Goal: Task Accomplishment & Management: Complete application form

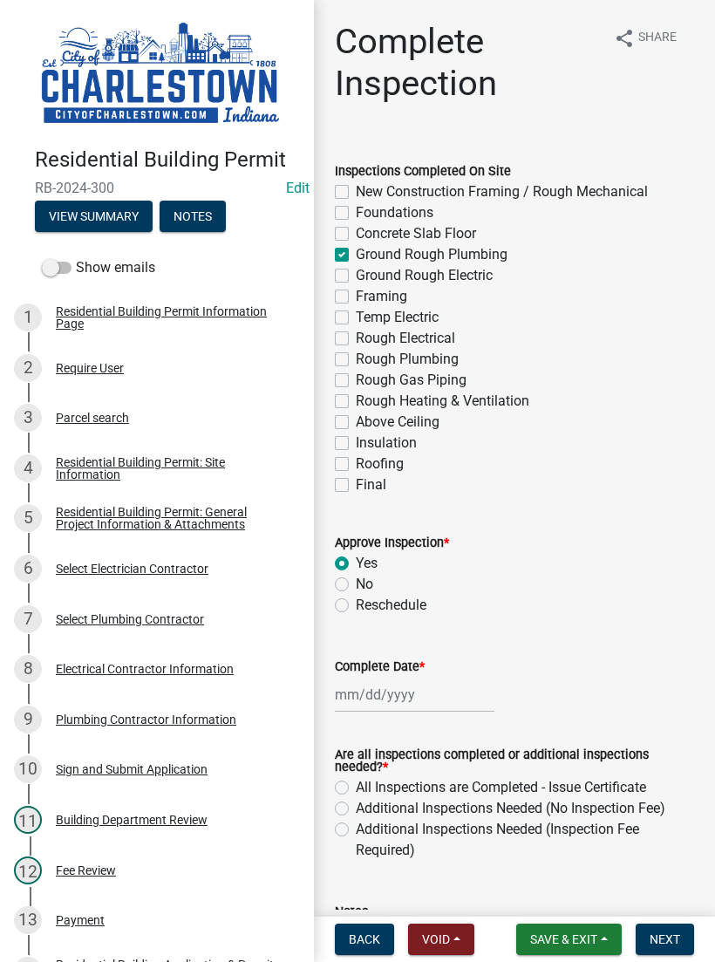
click at [91, 227] on button "View Summary" at bounding box center [94, 216] width 118 height 31
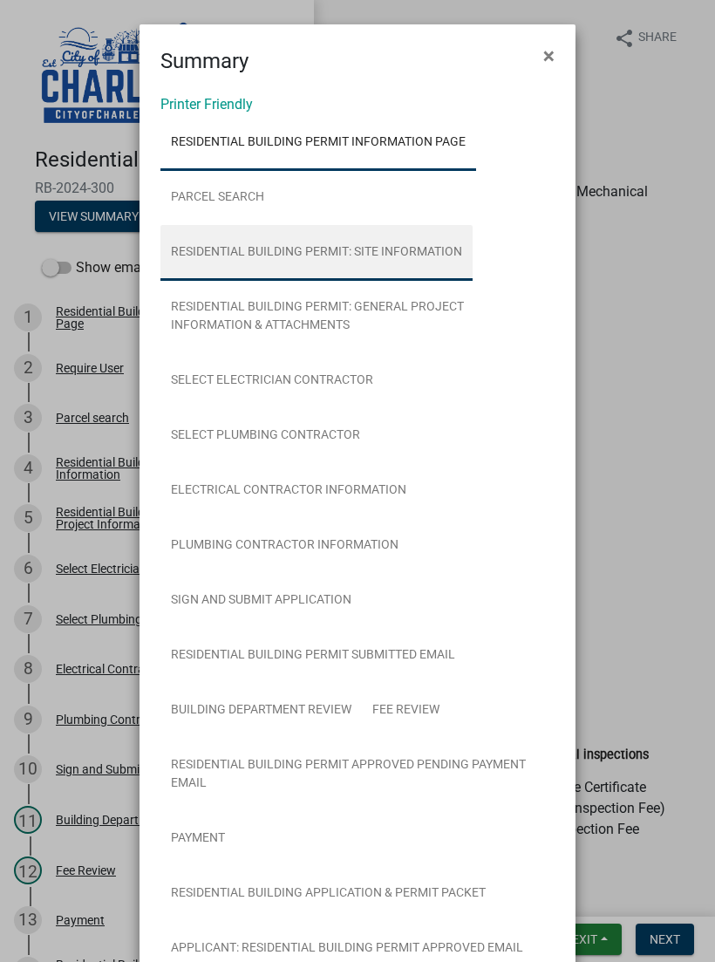
click at [424, 252] on link "Residential Building Permit: Site Information" at bounding box center [316, 253] width 312 height 56
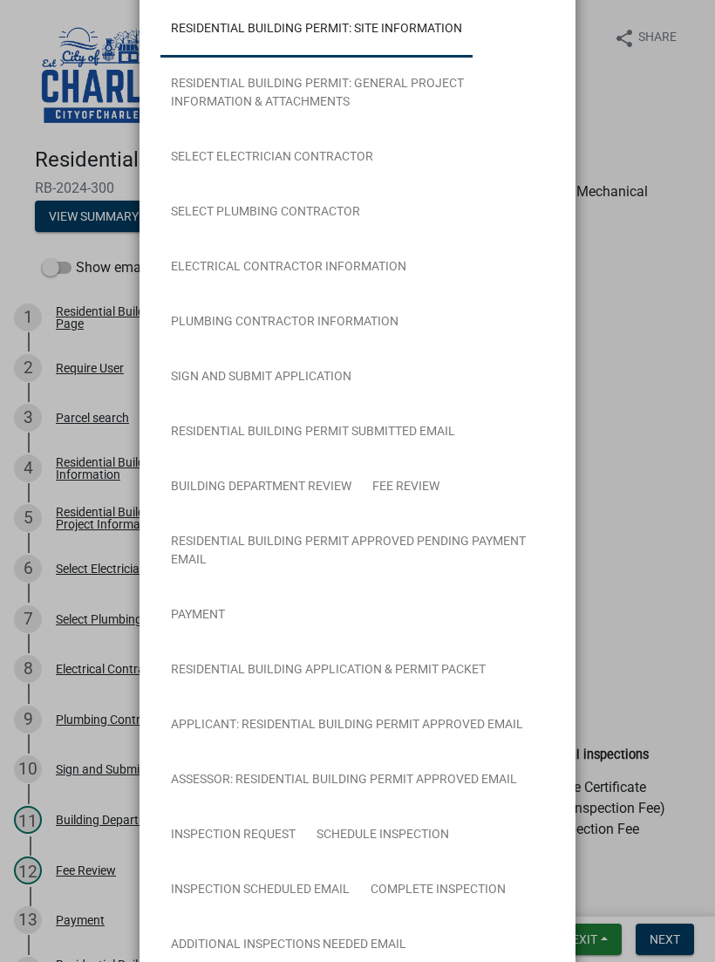
scroll to position [201, 0]
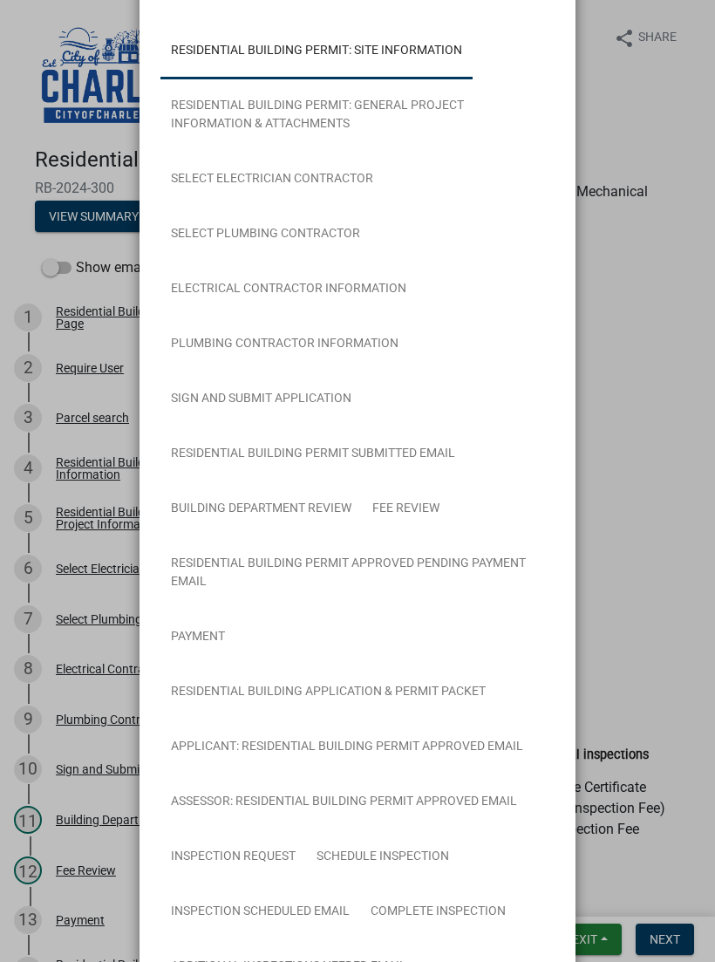
click at [651, 524] on ngb-modal-window "Summary × Printer Friendly Residential Building Permit Information Page Parcel …" at bounding box center [357, 481] width 715 height 962
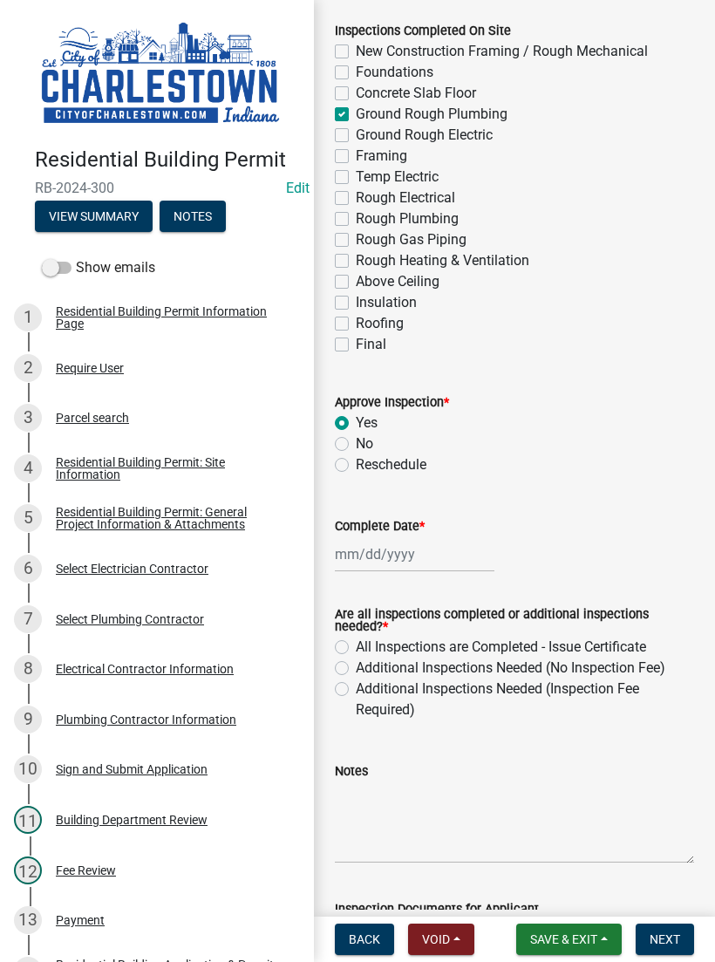
scroll to position [158, 0]
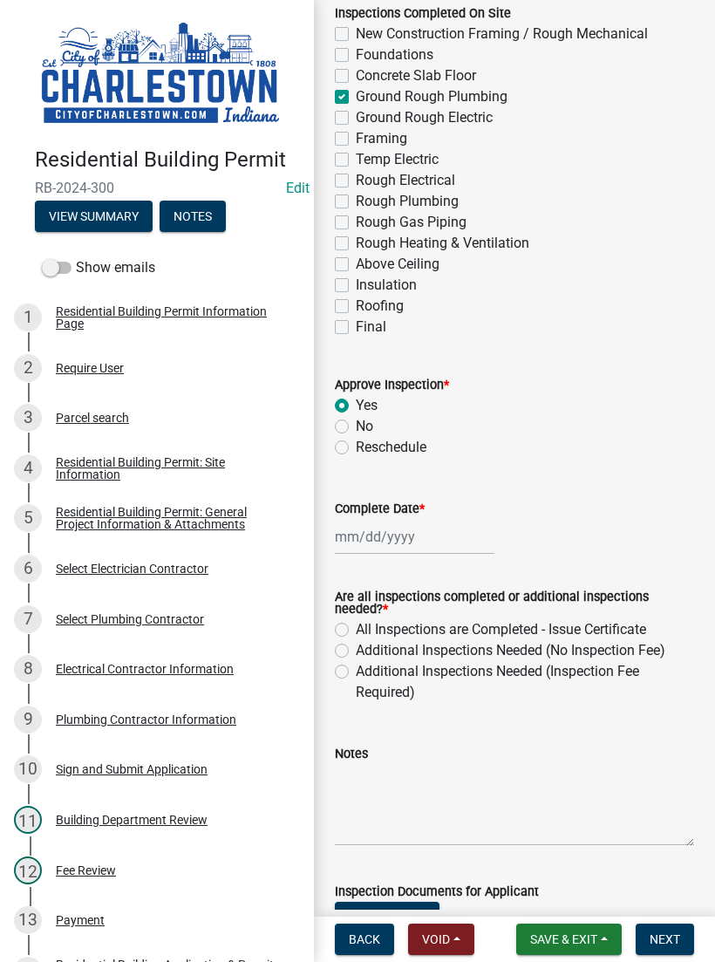
click at [356, 637] on label "All Inspections are Completed - Issue Certificate" at bounding box center [501, 629] width 290 height 21
click at [356, 631] on input "All Inspections are Completed - Issue Certificate" at bounding box center [361, 624] width 11 height 11
radio input "true"
click at [356, 651] on label "Additional Inspections Needed (No Inspection Fee)" at bounding box center [511, 650] width 310 height 21
click at [356, 651] on input "Additional Inspections Needed (No Inspection Fee)" at bounding box center [361, 645] width 11 height 11
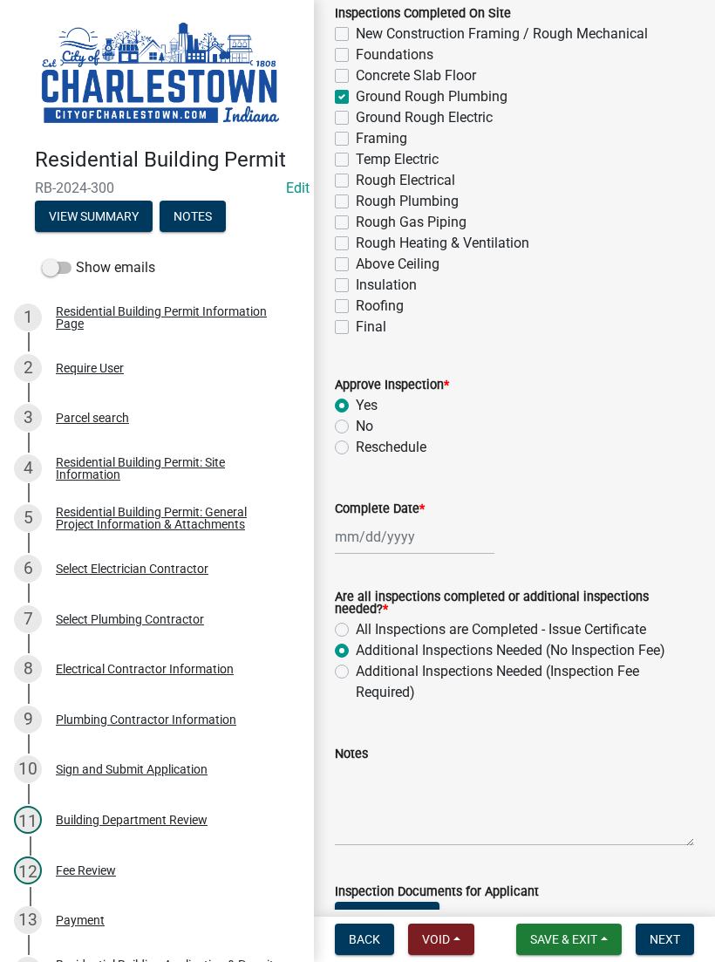
radio input "true"
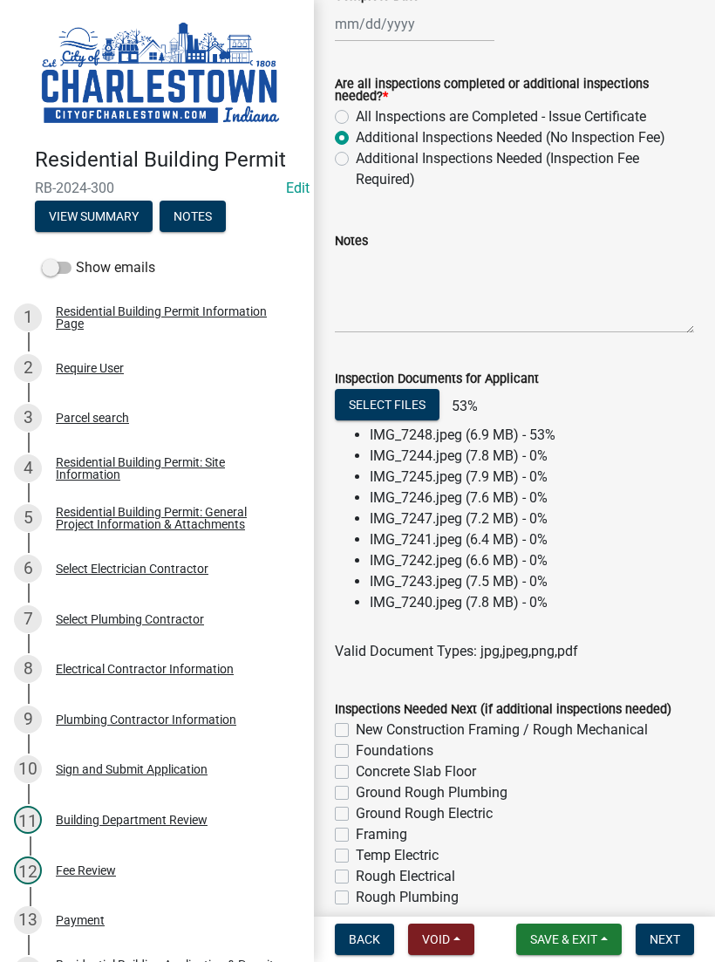
scroll to position [675, 0]
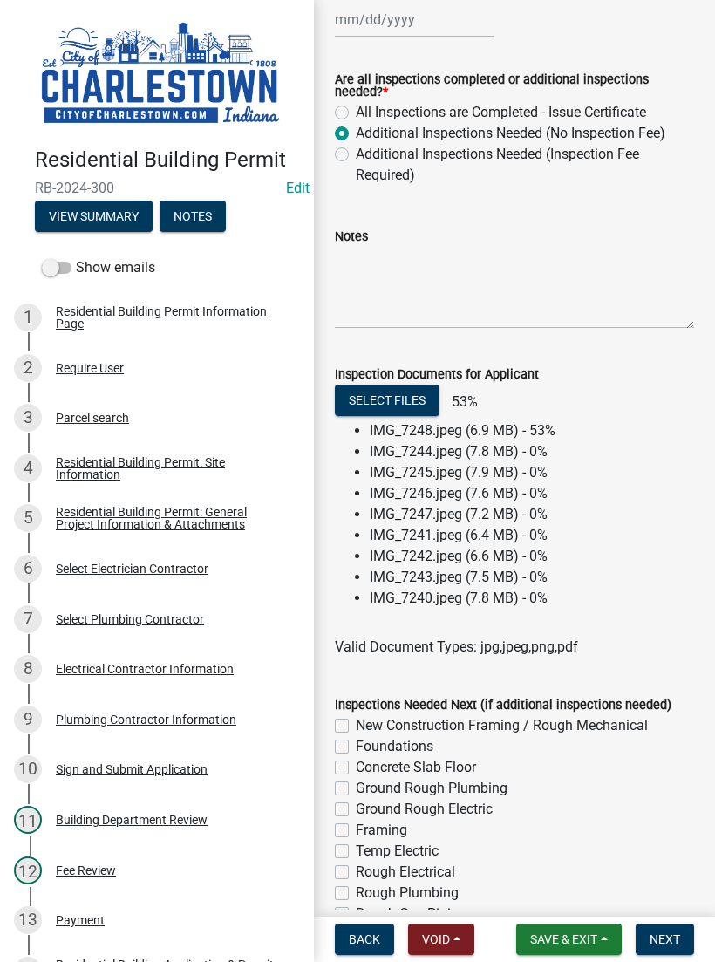
click at [560, 441] on li "IMG_7248.jpeg (6.9 MB) - 53%" at bounding box center [532, 430] width 324 height 21
click at [570, 927] on button "Save & Exit" at bounding box center [569, 939] width 106 height 31
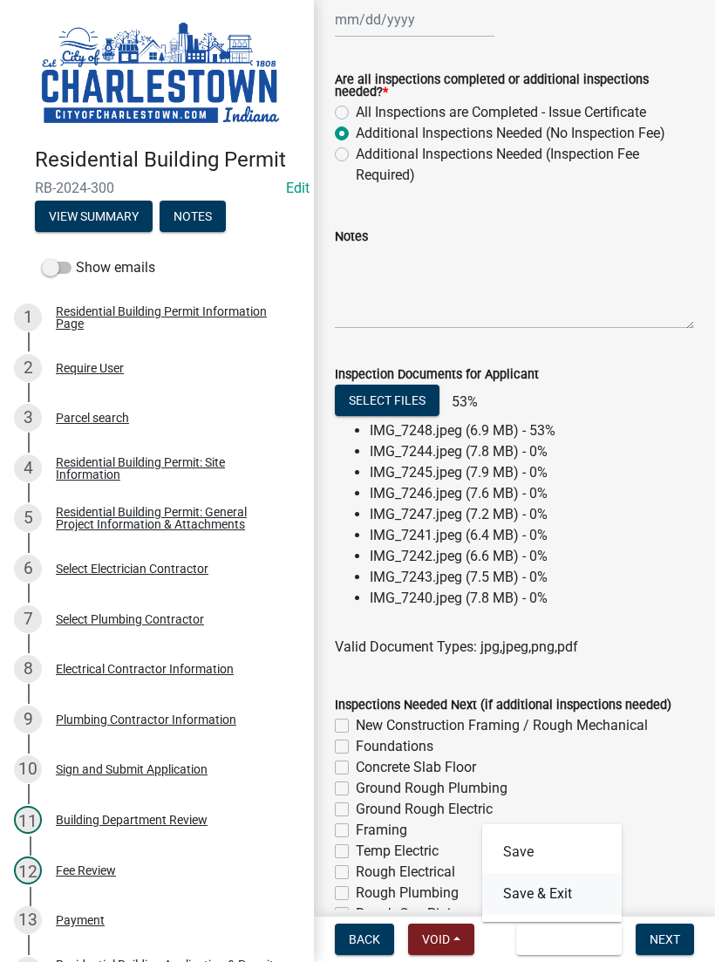
click at [552, 888] on button "Save & Exit" at bounding box center [552, 894] width 140 height 42
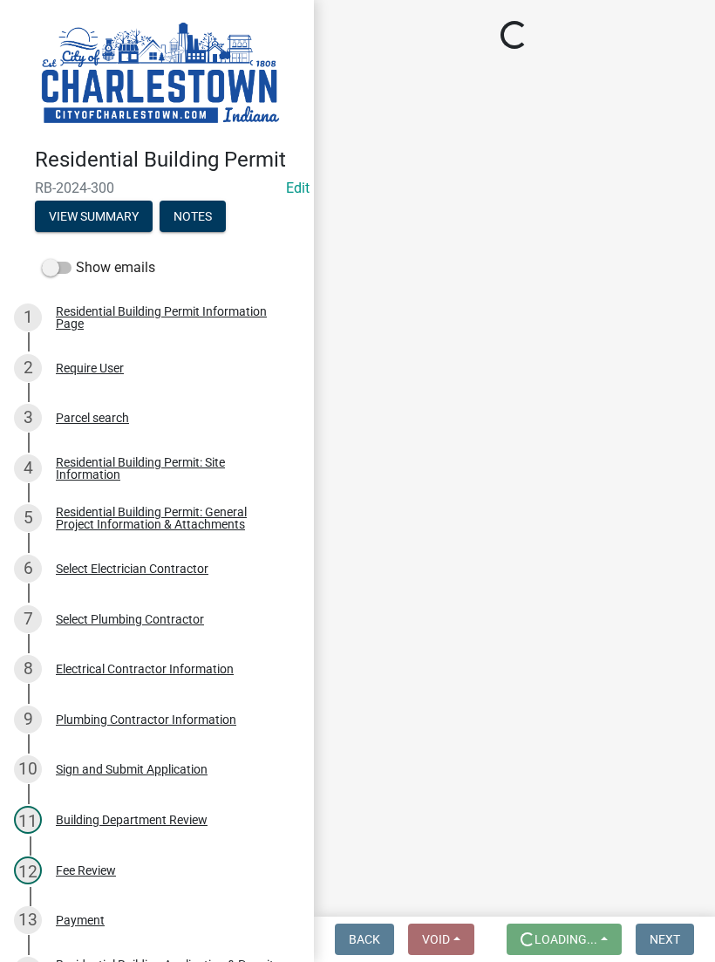
scroll to position [0, 0]
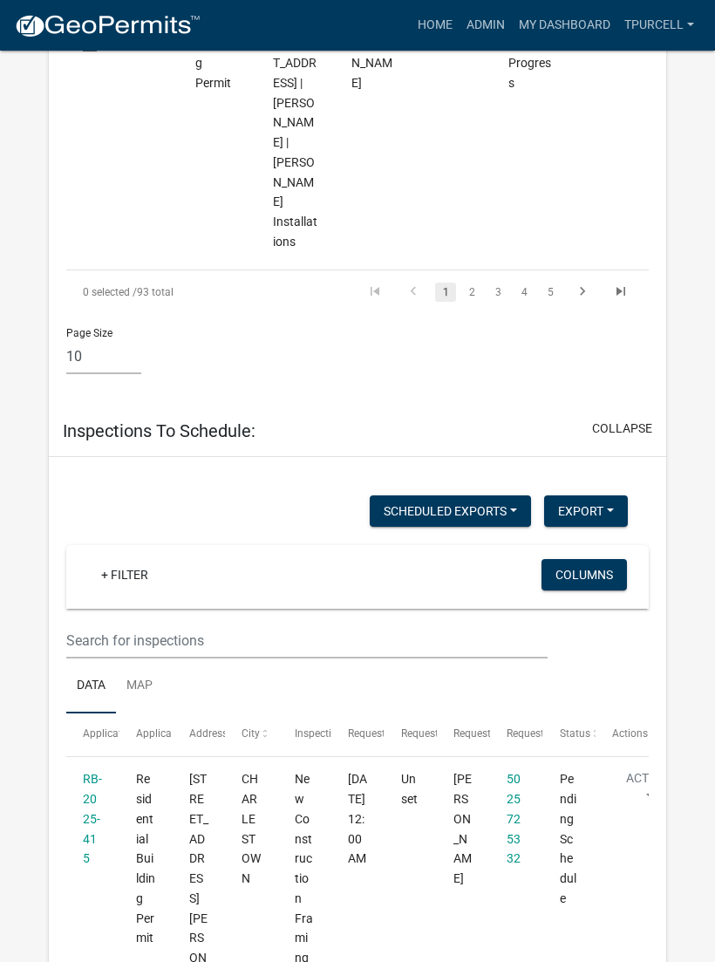
scroll to position [4647, 0]
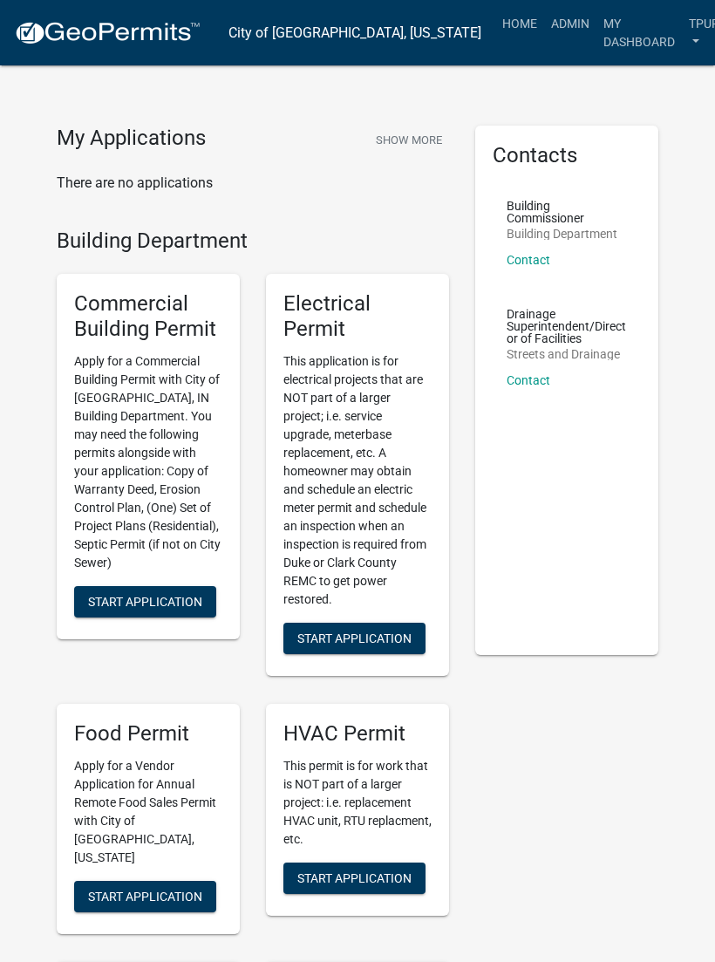
click at [597, 56] on link "My Dashboard" at bounding box center [639, 32] width 85 height 51
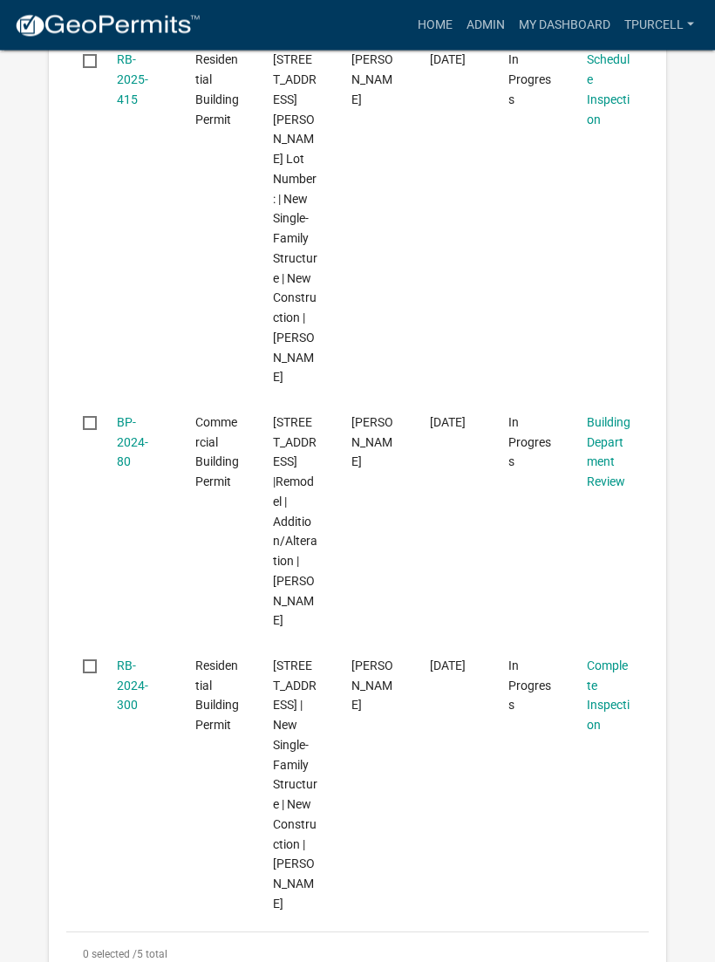
scroll to position [1135, 0]
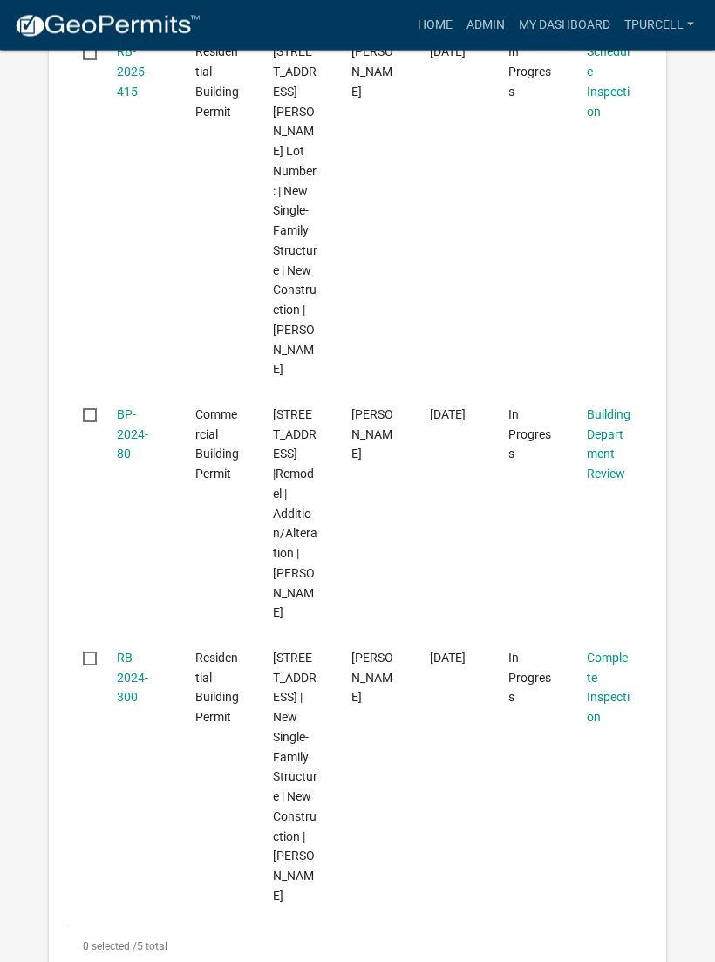
click at [133, 651] on link "RB-2024-300" at bounding box center [132, 678] width 31 height 54
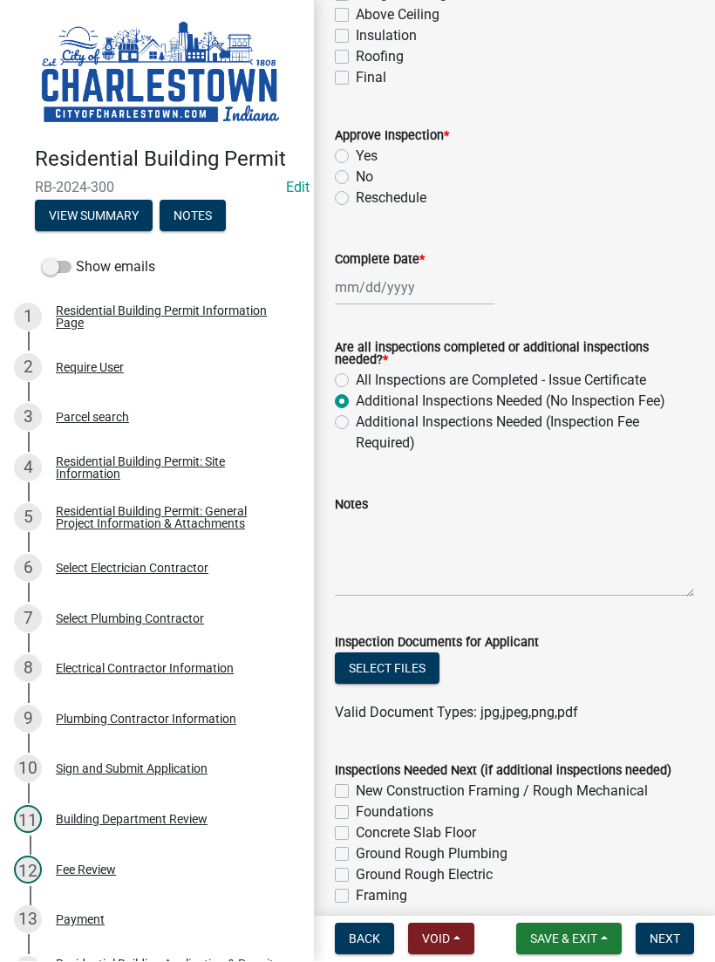
scroll to position [463, 0]
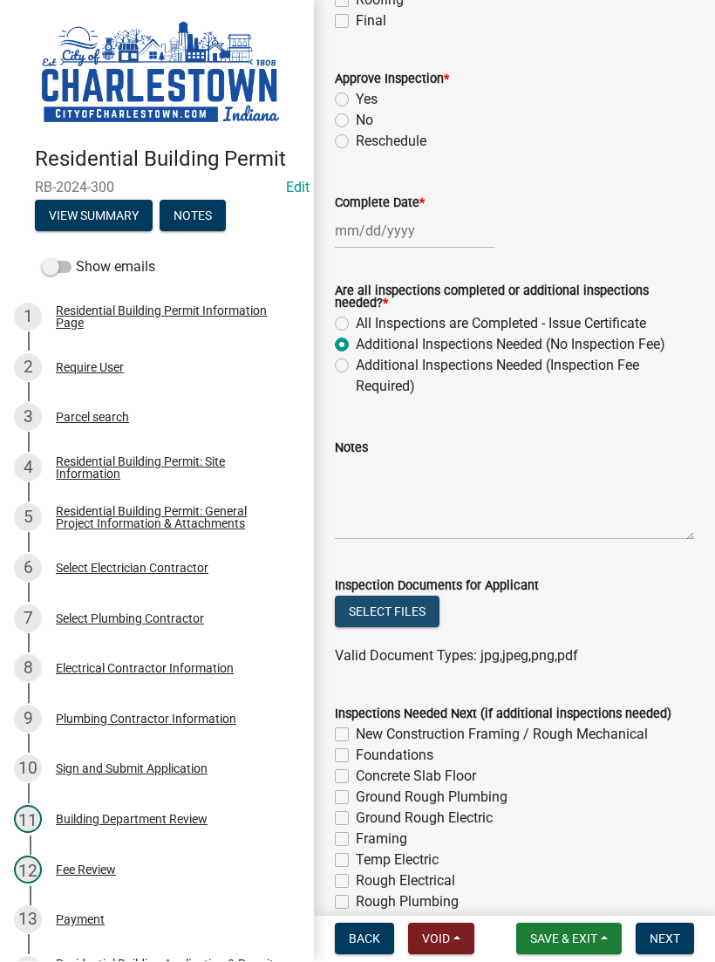
click at [408, 623] on button "Select files" at bounding box center [387, 612] width 105 height 31
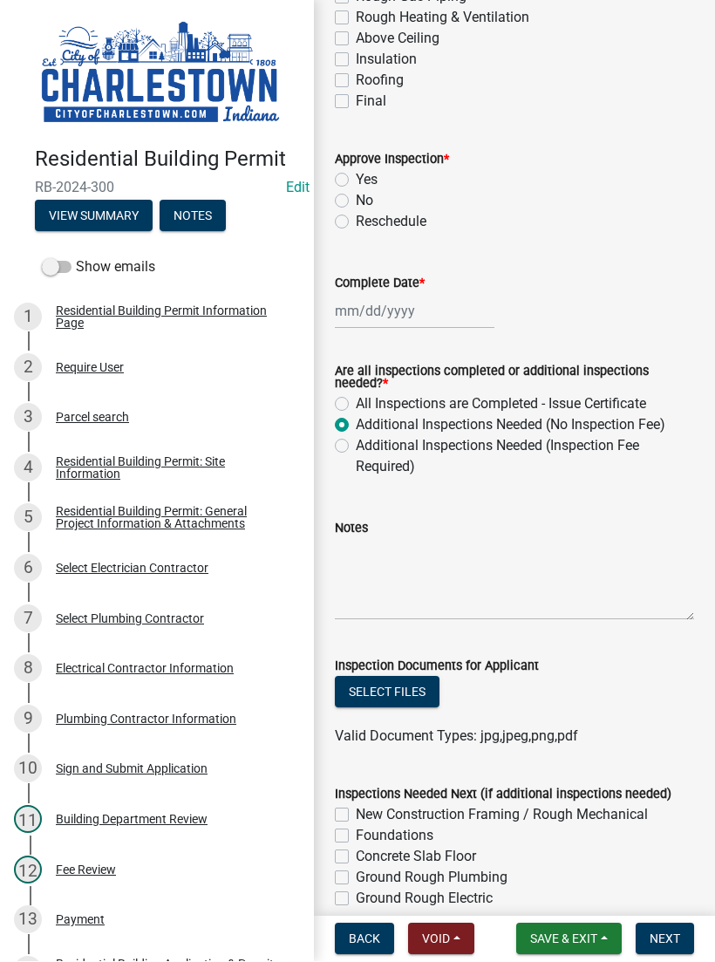
scroll to position [384, 0]
click at [409, 691] on button "Select files" at bounding box center [387, 691] width 105 height 31
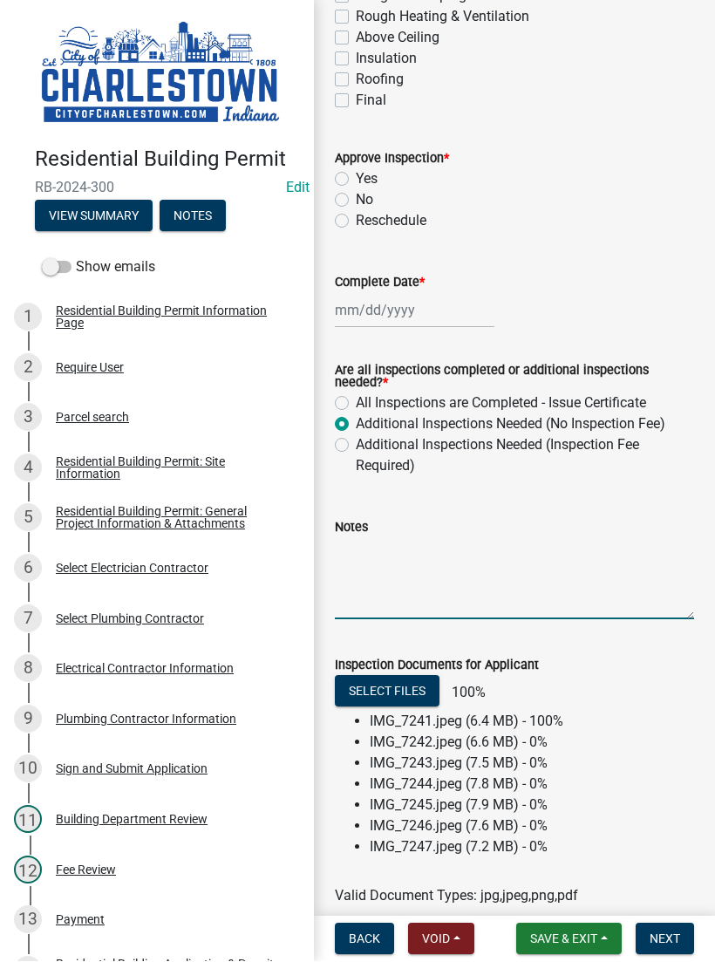
click at [398, 550] on textarea "Notes" at bounding box center [514, 579] width 359 height 82
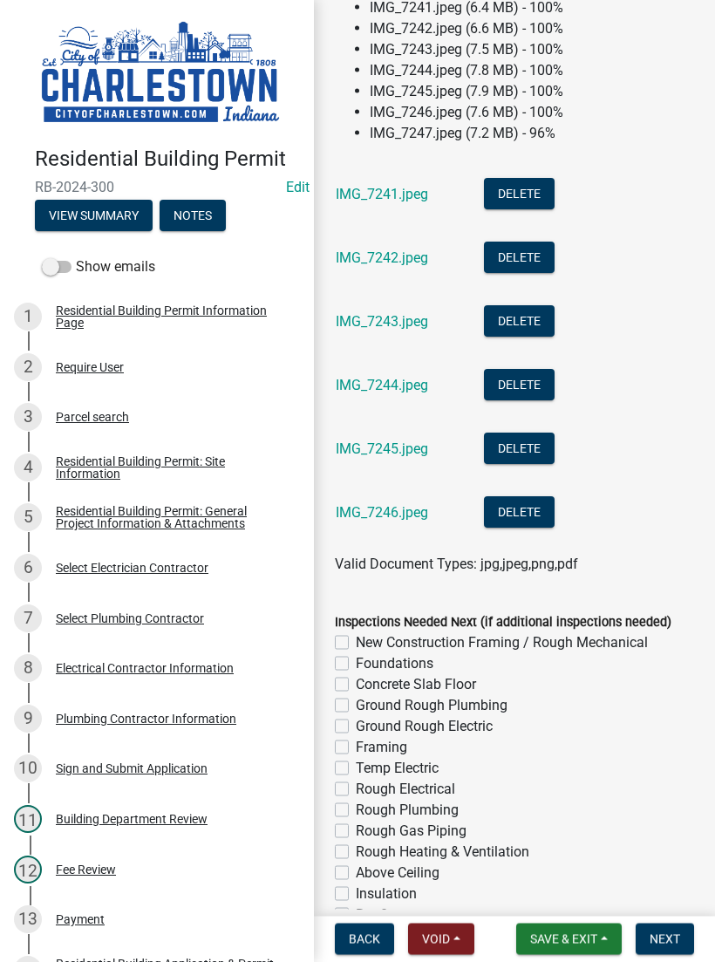
scroll to position [1100, 0]
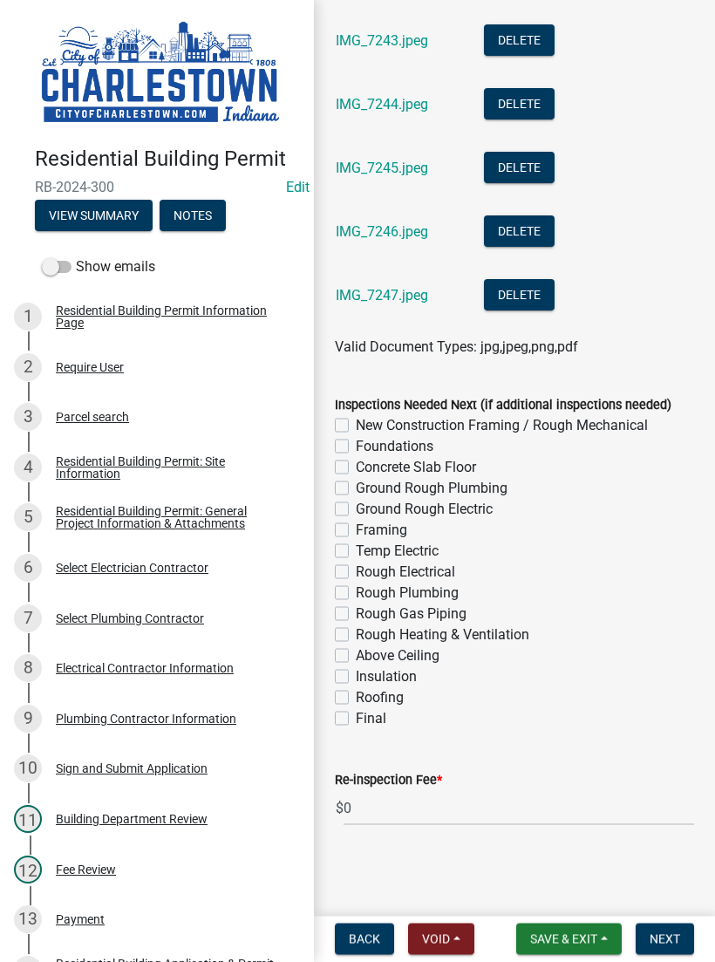
type textarea "Waterlineis20” down from top block"
click at [614, 667] on div "Insulation" at bounding box center [514, 676] width 359 height 21
click at [667, 924] on button "Next" at bounding box center [665, 939] width 58 height 31
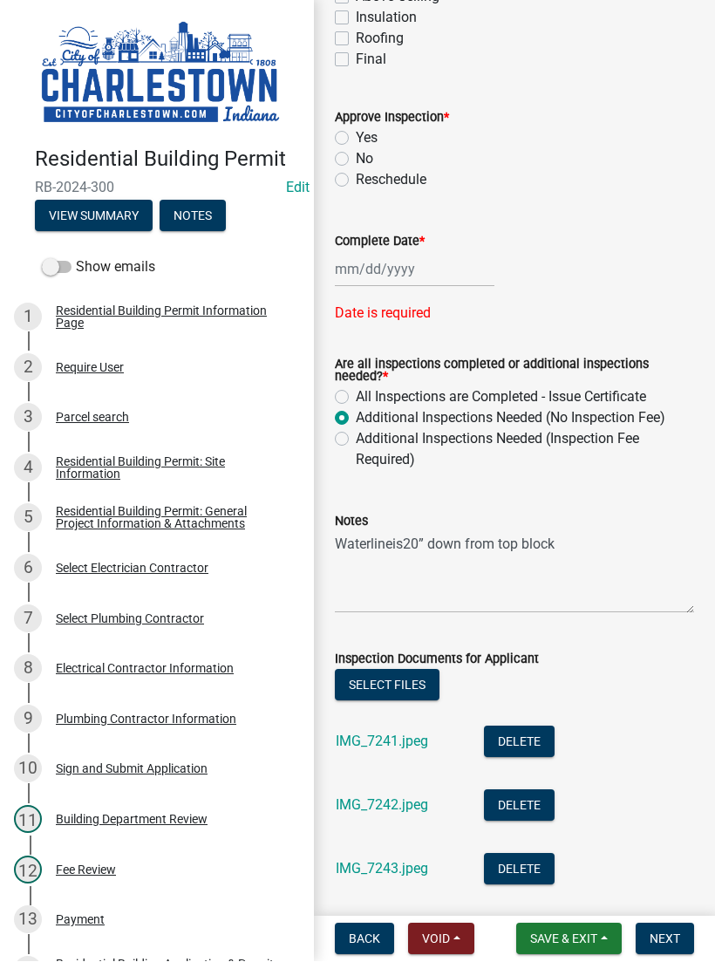
scroll to position [417, 0]
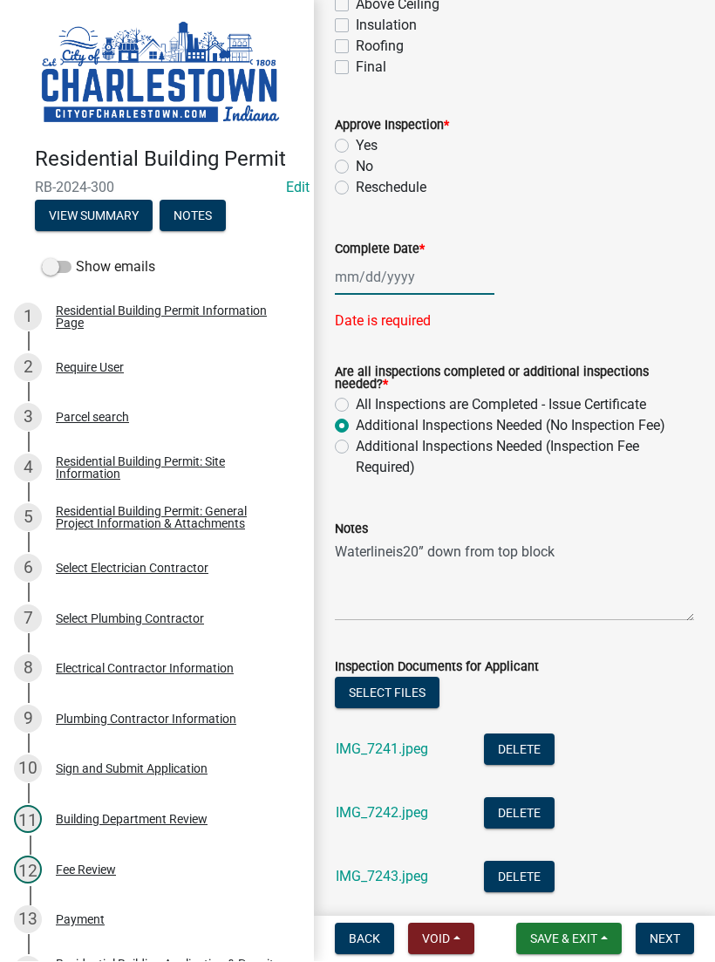
click at [385, 266] on div at bounding box center [415, 278] width 160 height 36
select select "8"
select select "2025"
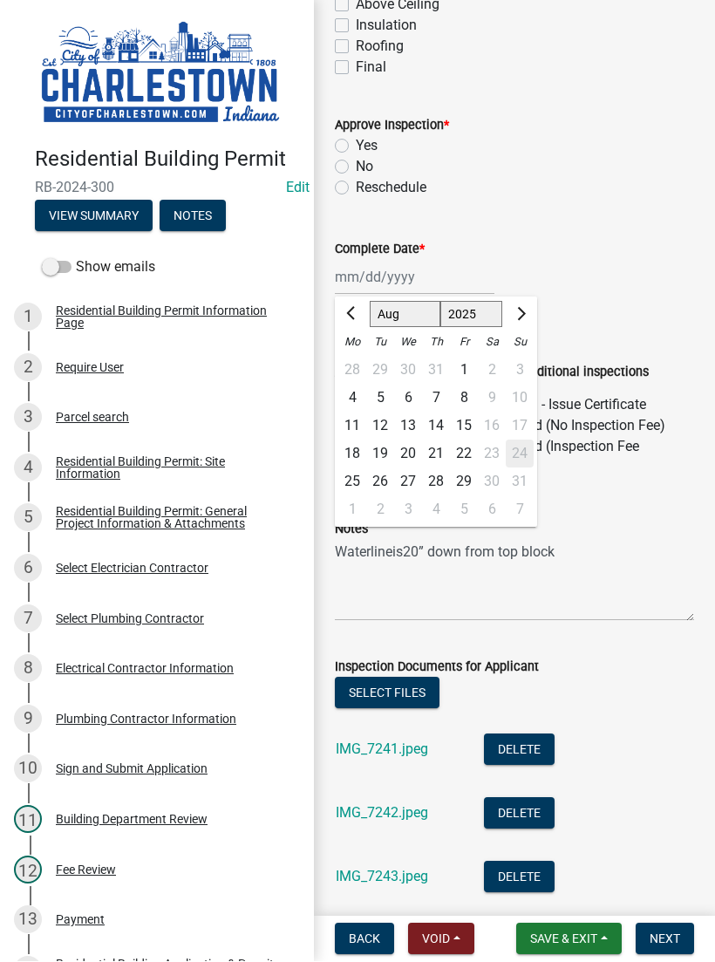
click at [467, 455] on div "22" at bounding box center [464, 454] width 28 height 28
type input "[DATE]"
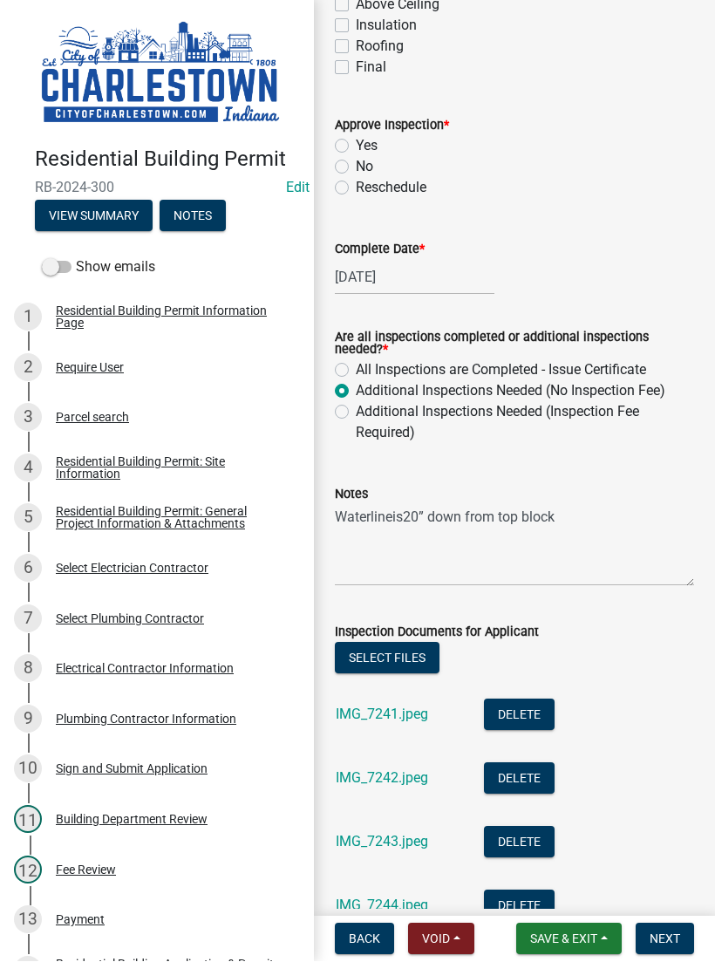
click at [351, 134] on div "Approve Inspection *" at bounding box center [514, 125] width 359 height 21
click at [351, 138] on div "Yes" at bounding box center [514, 146] width 359 height 21
click at [356, 149] on label "Yes" at bounding box center [367, 146] width 22 height 21
click at [356, 147] on input "Yes" at bounding box center [361, 141] width 11 height 11
radio input "true"
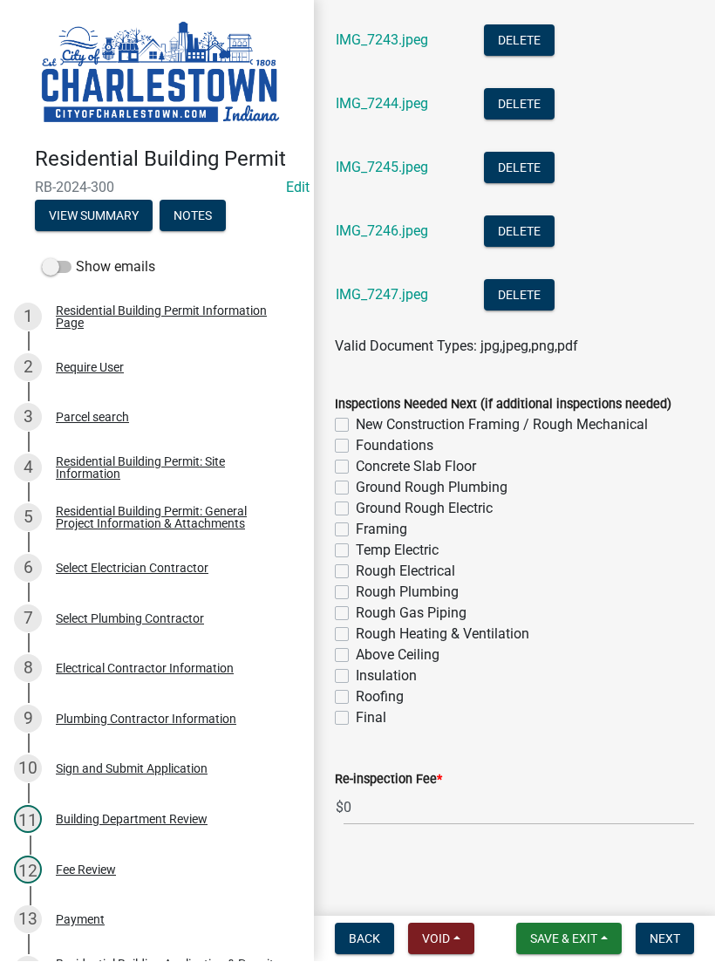
scroll to position [1219, 0]
click at [383, 821] on input "0" at bounding box center [519, 808] width 351 height 36
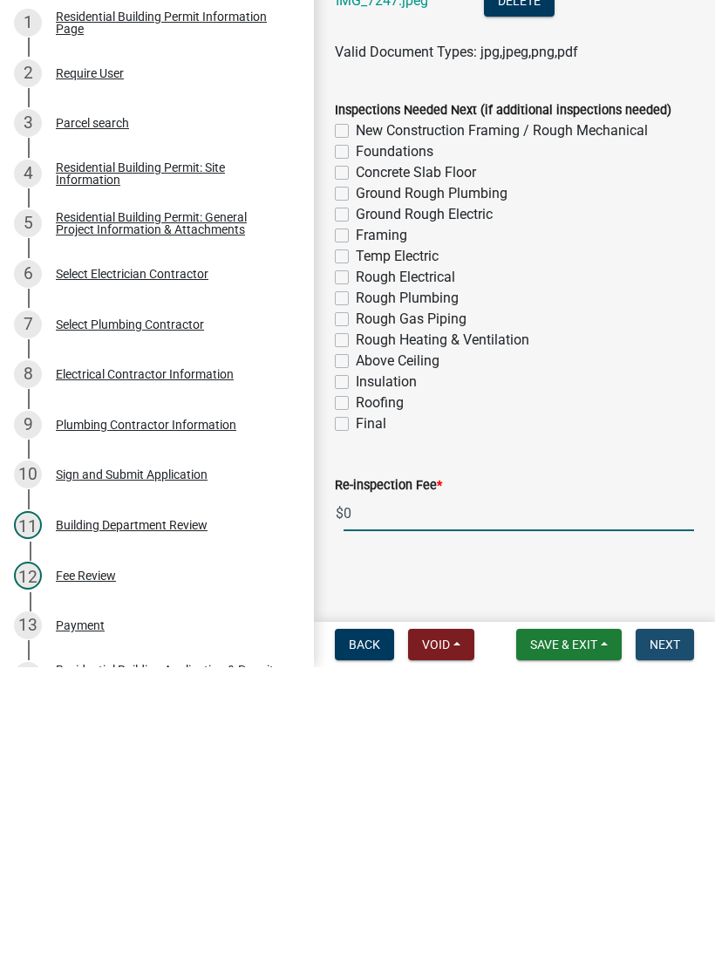
scroll to position [0, 0]
click at [676, 932] on span "Next" at bounding box center [665, 939] width 31 height 14
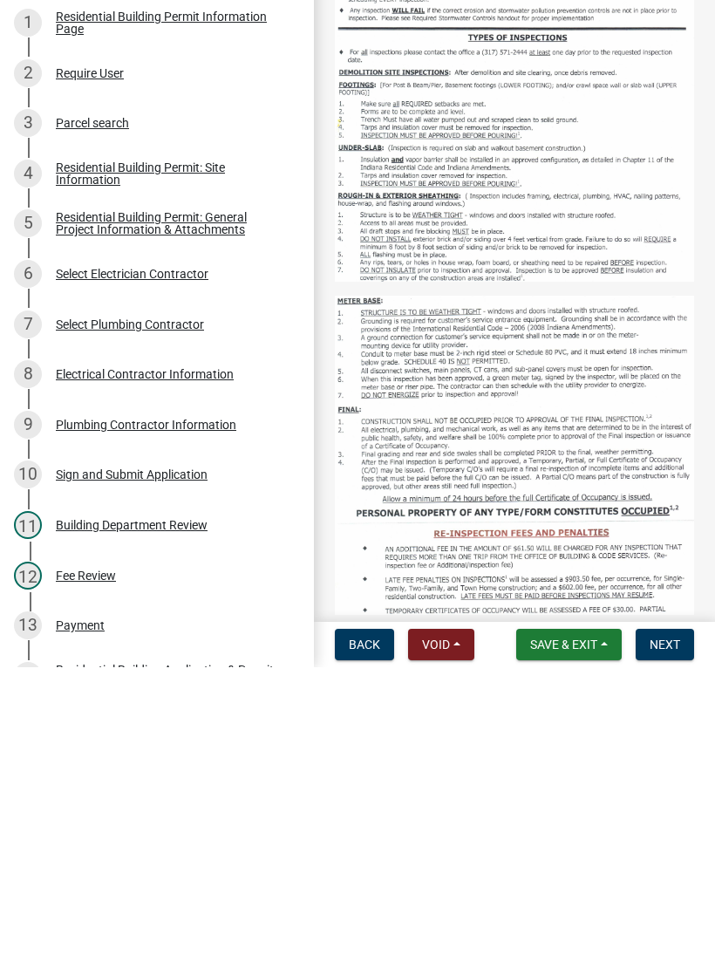
click at [345, 590] on img at bounding box center [514, 764] width 359 height 348
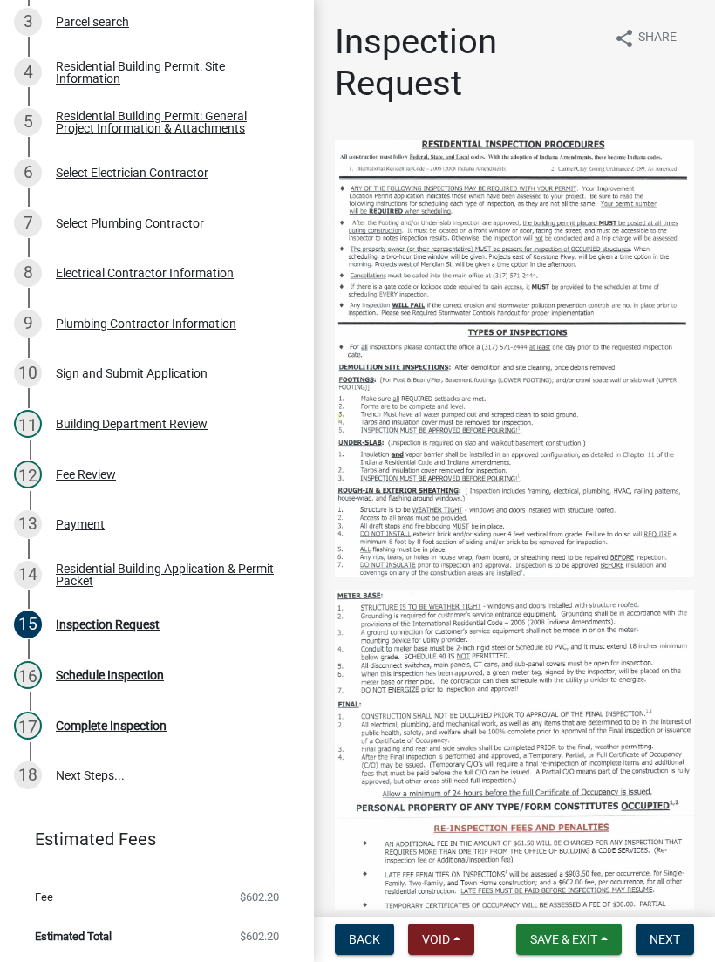
scroll to position [396, 0]
click at [560, 928] on button "Save & Exit" at bounding box center [569, 939] width 106 height 31
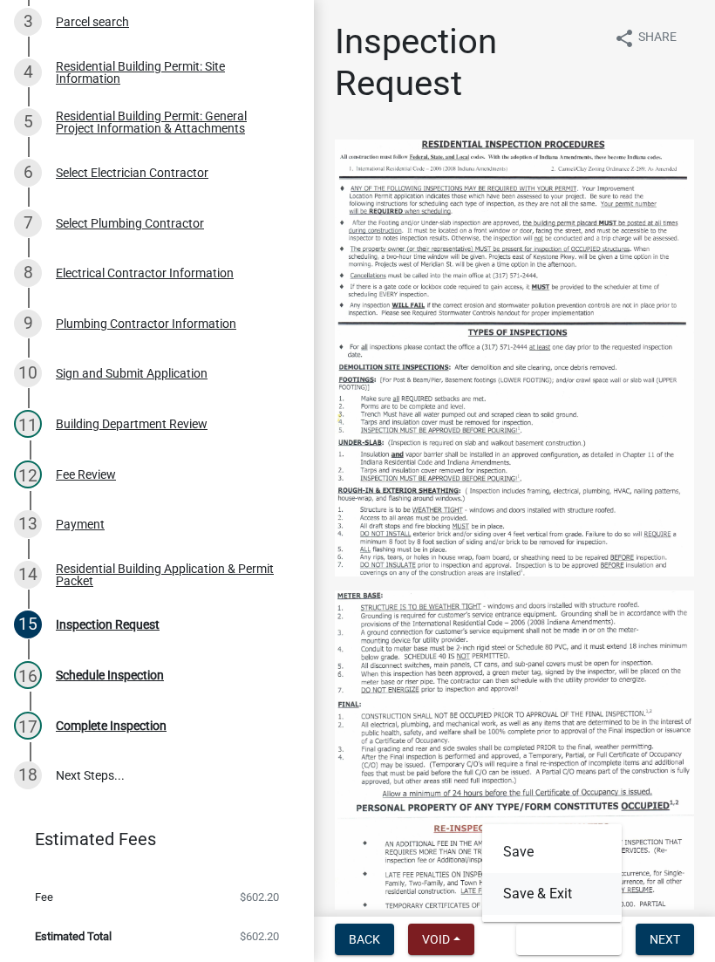
click at [545, 894] on button "Save & Exit" at bounding box center [552, 894] width 140 height 42
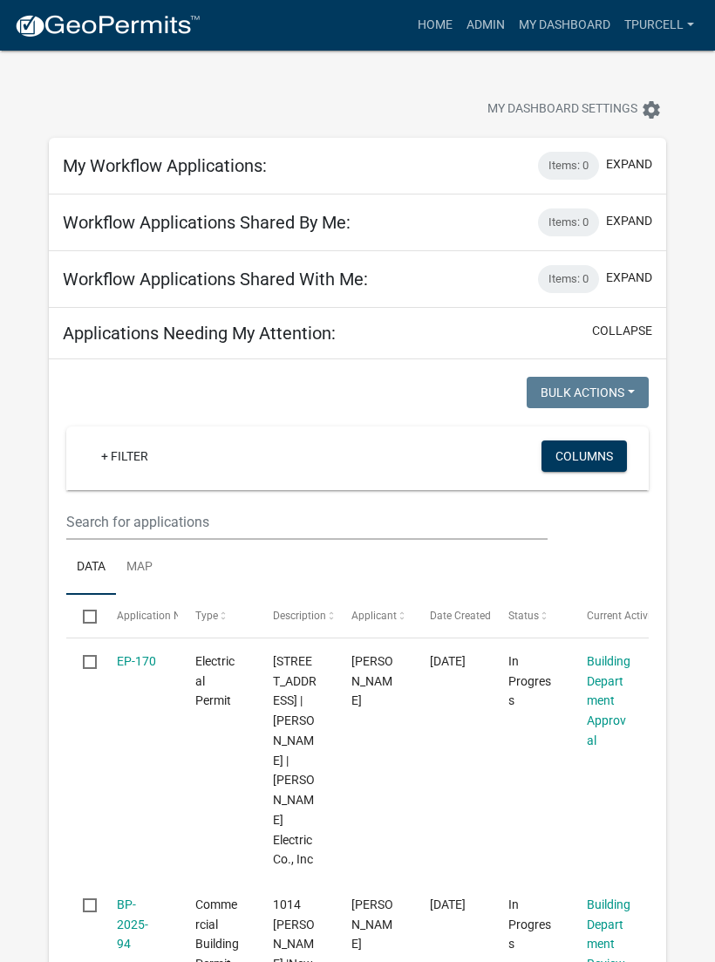
click at [562, 25] on link "My Dashboard" at bounding box center [565, 25] width 106 height 33
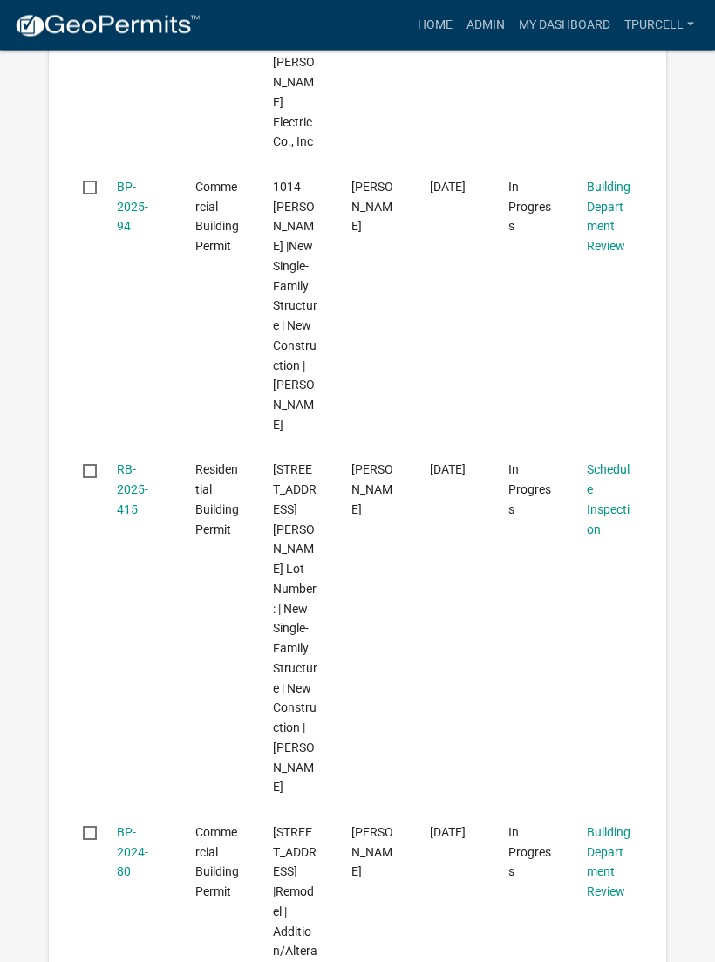
scroll to position [718, 0]
click at [131, 462] on link "RB-2025-415" at bounding box center [132, 489] width 31 height 54
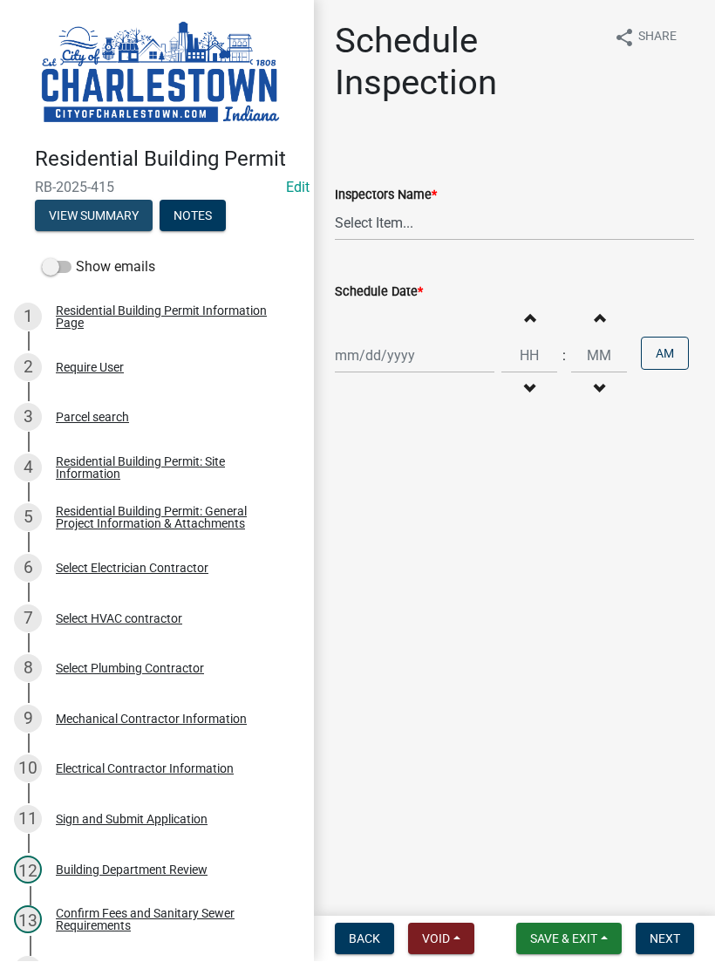
click at [112, 212] on button "View Summary" at bounding box center [94, 216] width 118 height 31
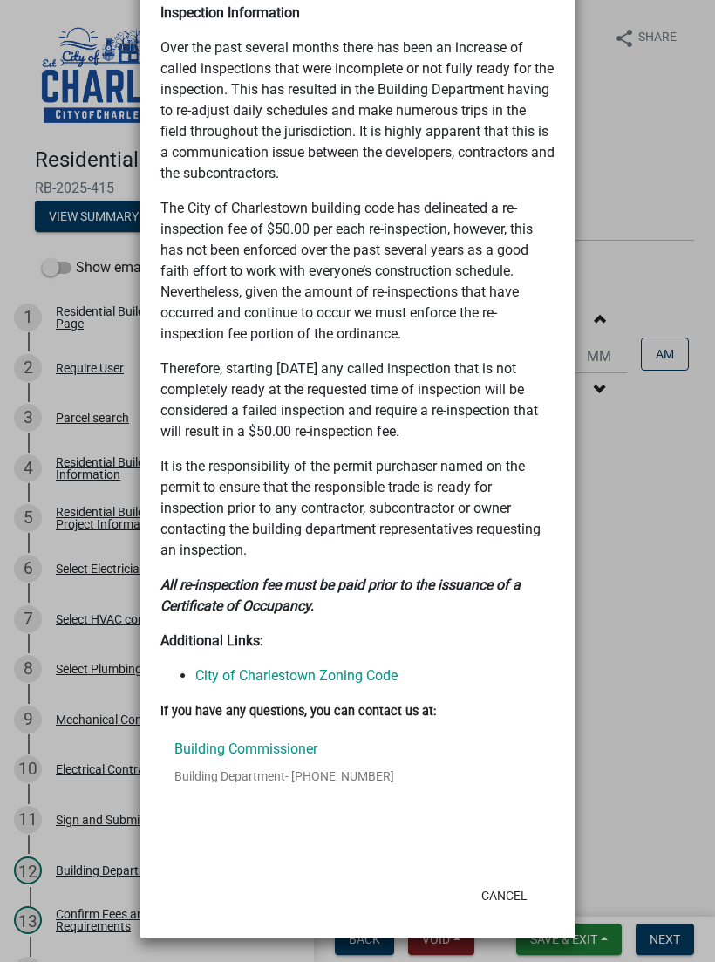
scroll to position [1479, 0]
click at [617, 669] on ngb-modal-window "Summary × Printer Friendly Residential Building Permit Information Page Parcel …" at bounding box center [357, 481] width 715 height 962
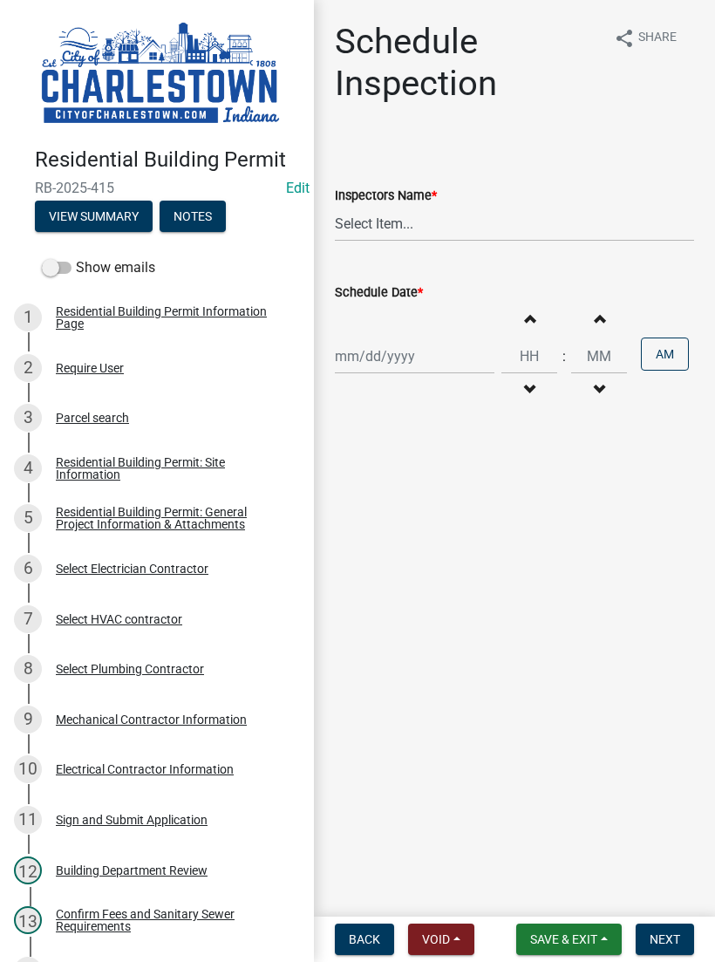
click at [97, 218] on button "View Summary" at bounding box center [94, 216] width 118 height 31
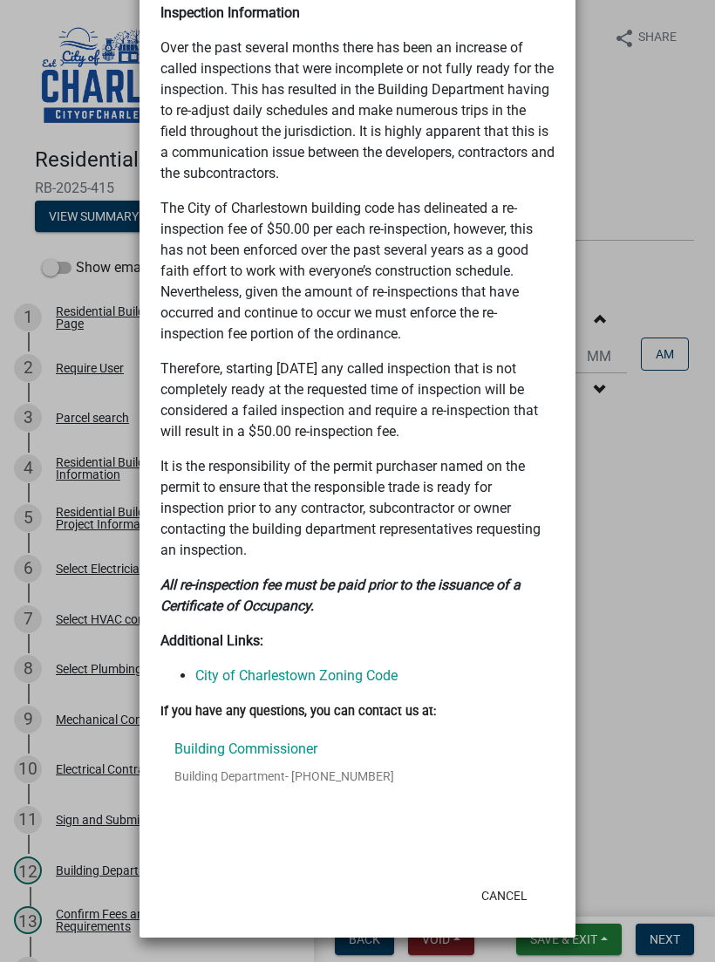
click at [515, 883] on button "Cancel" at bounding box center [504, 895] width 74 height 31
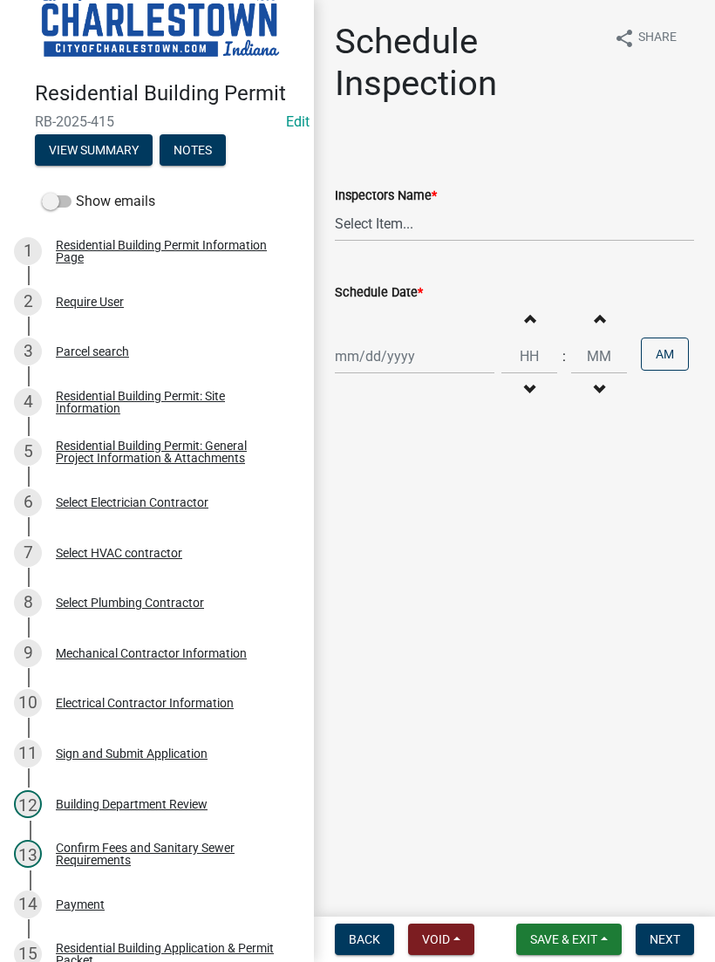
scroll to position [68, 0]
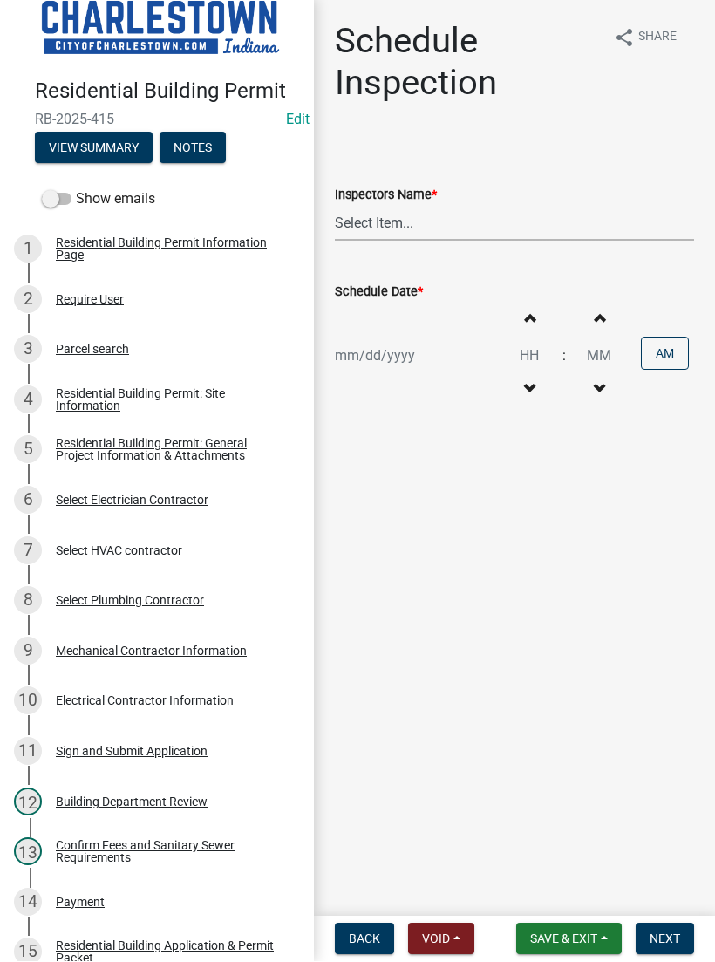
click at [399, 222] on select "Select Item... hannahpierson (Hannah Pierson) TJackson (Tony Jackson) Tpurcell …" at bounding box center [514, 224] width 359 height 36
select select "63e5a778-15f7-4a13-aba2-a6e5541a0fb3"
click at [400, 358] on div at bounding box center [415, 356] width 160 height 36
select select "8"
select select "2025"
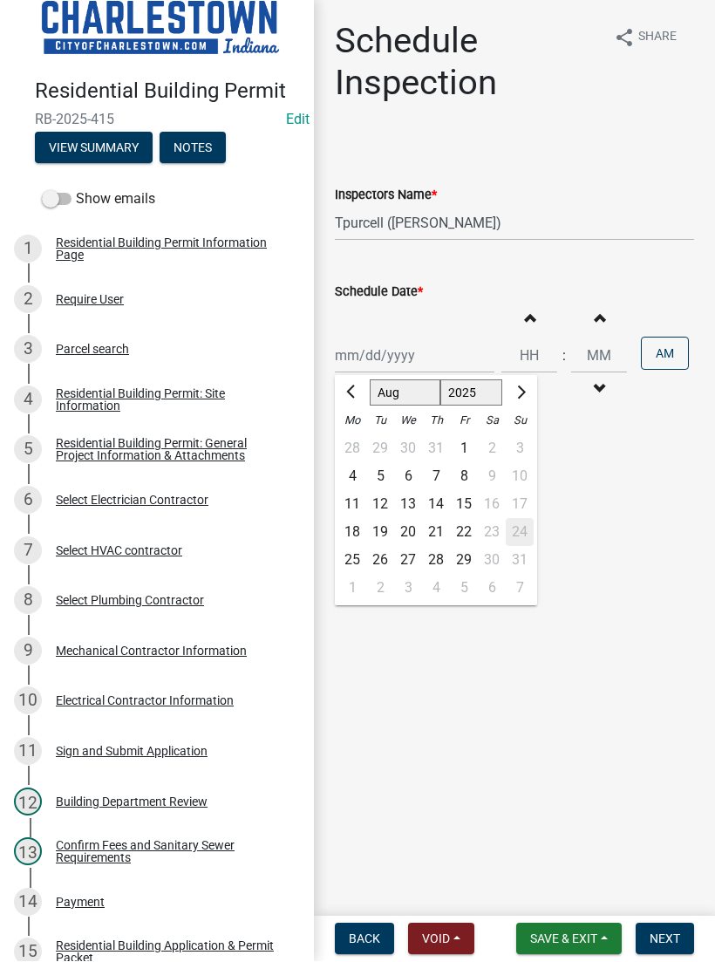
click at [353, 561] on div "25" at bounding box center [352, 561] width 28 height 28
type input "[DATE]"
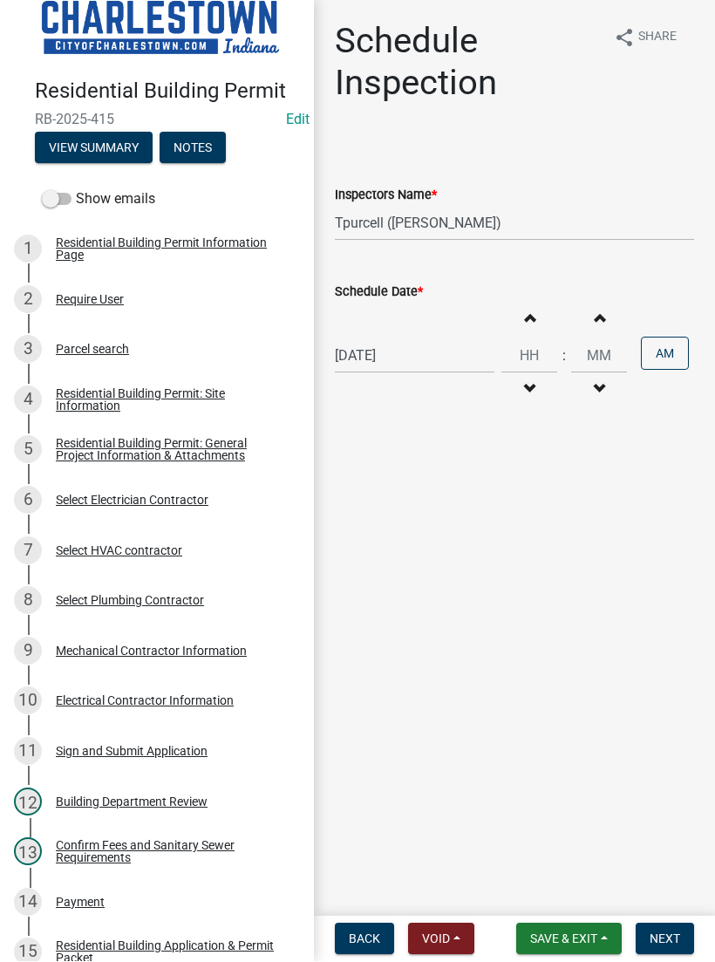
click at [520, 318] on button "Increment hours" at bounding box center [529, 318] width 37 height 31
type input "01"
type input "00"
click at [511, 317] on button "Increment hours" at bounding box center [508, 318] width 37 height 31
click at [517, 324] on button "Increment hours" at bounding box center [508, 318] width 37 height 31
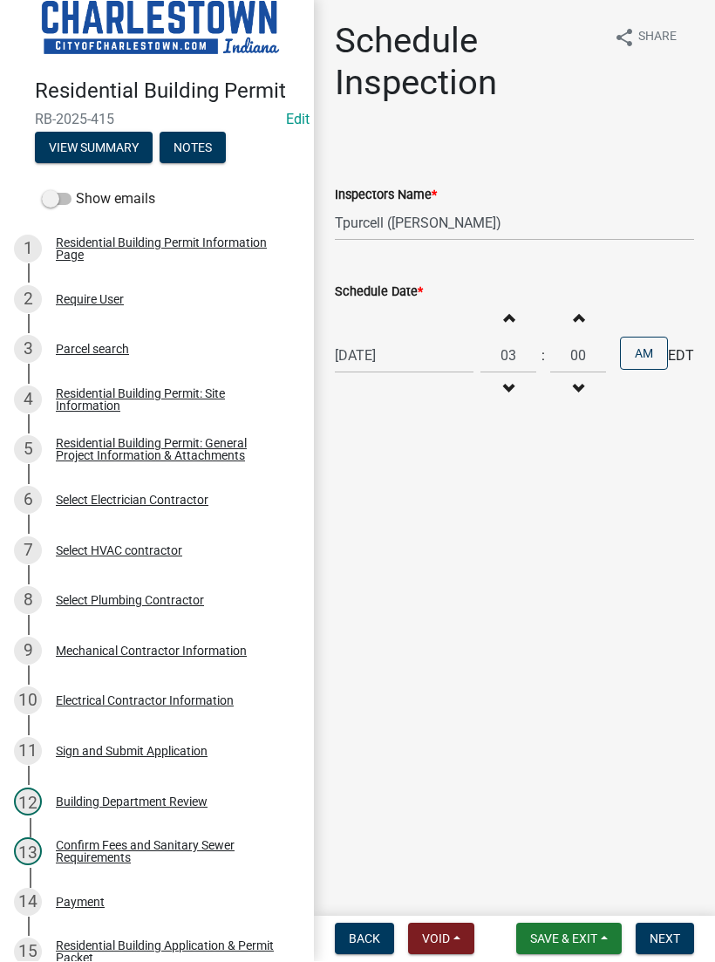
click at [518, 324] on button "Increment hours" at bounding box center [508, 318] width 37 height 31
click at [508, 311] on span "button" at bounding box center [508, 318] width 9 height 14
click at [519, 305] on button "Increment hours" at bounding box center [508, 318] width 37 height 31
click at [525, 303] on div "Increment hours 06 Decrement hours" at bounding box center [509, 356] width 56 height 107
click at [522, 309] on button "Increment hours" at bounding box center [508, 318] width 37 height 31
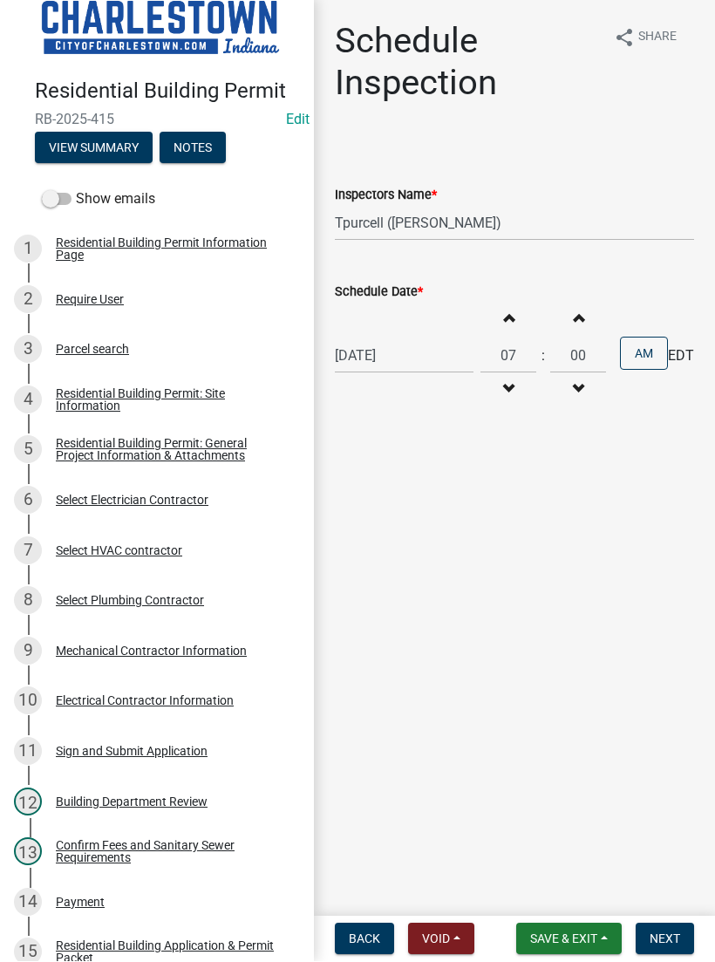
click at [517, 308] on button "Increment hours" at bounding box center [508, 318] width 37 height 31
click at [528, 303] on div "Increment hours 08 Decrement hours" at bounding box center [509, 356] width 56 height 107
click at [514, 310] on button "Increment hours" at bounding box center [508, 318] width 37 height 31
type input "09"
click at [669, 906] on main "Schedule Inspection share Share Inspectors Name * Select Item... hannahpierson …" at bounding box center [514, 455] width 401 height 910
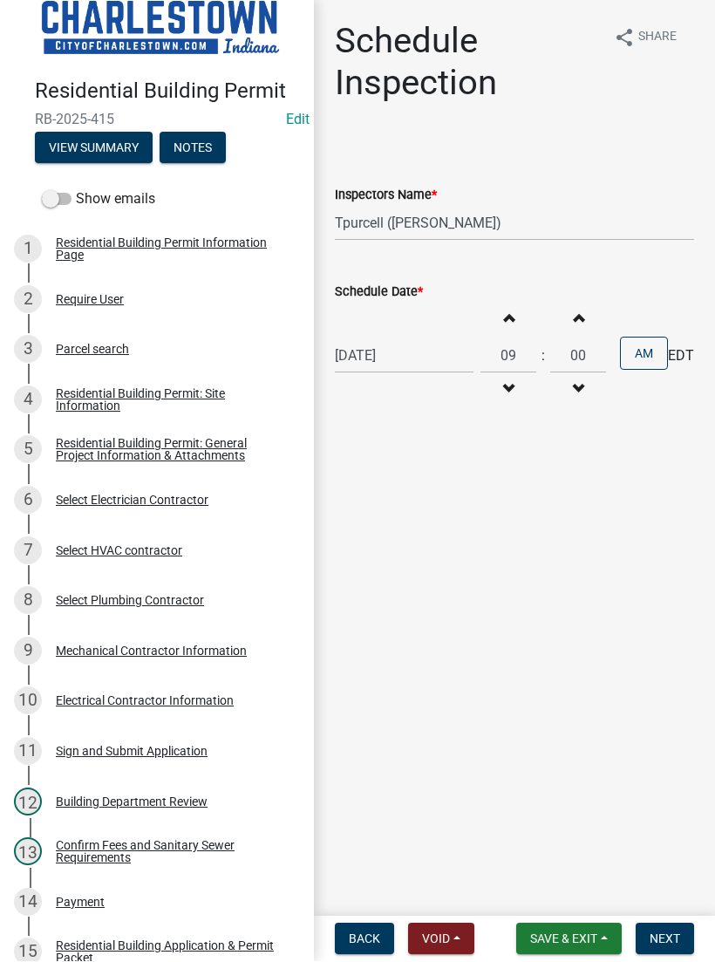
click at [662, 925] on button "Next" at bounding box center [665, 939] width 58 height 31
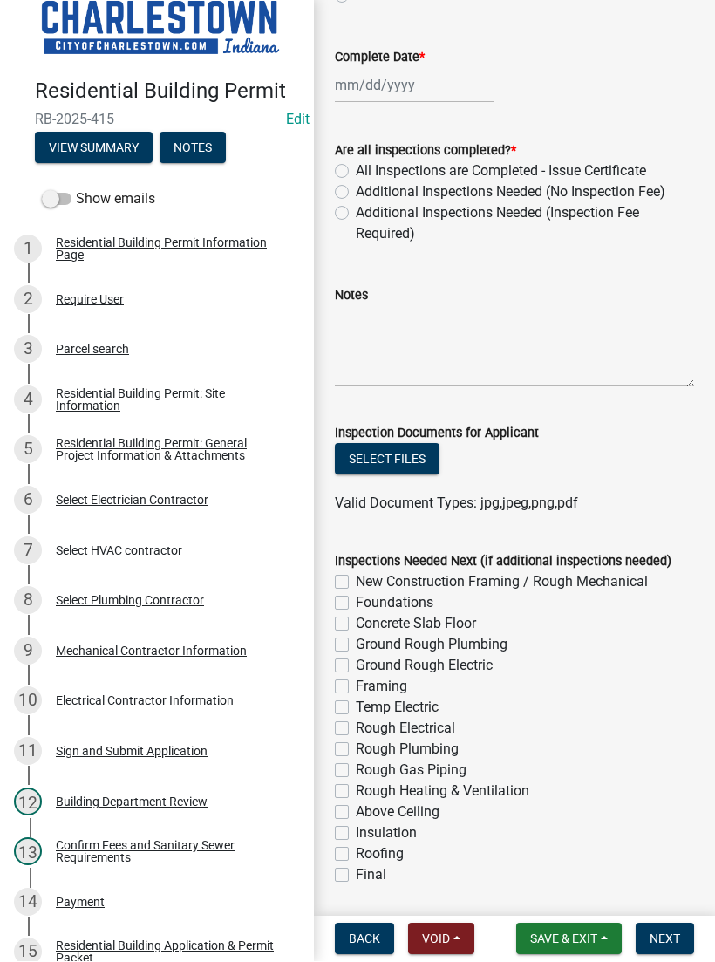
scroll to position [614, 0]
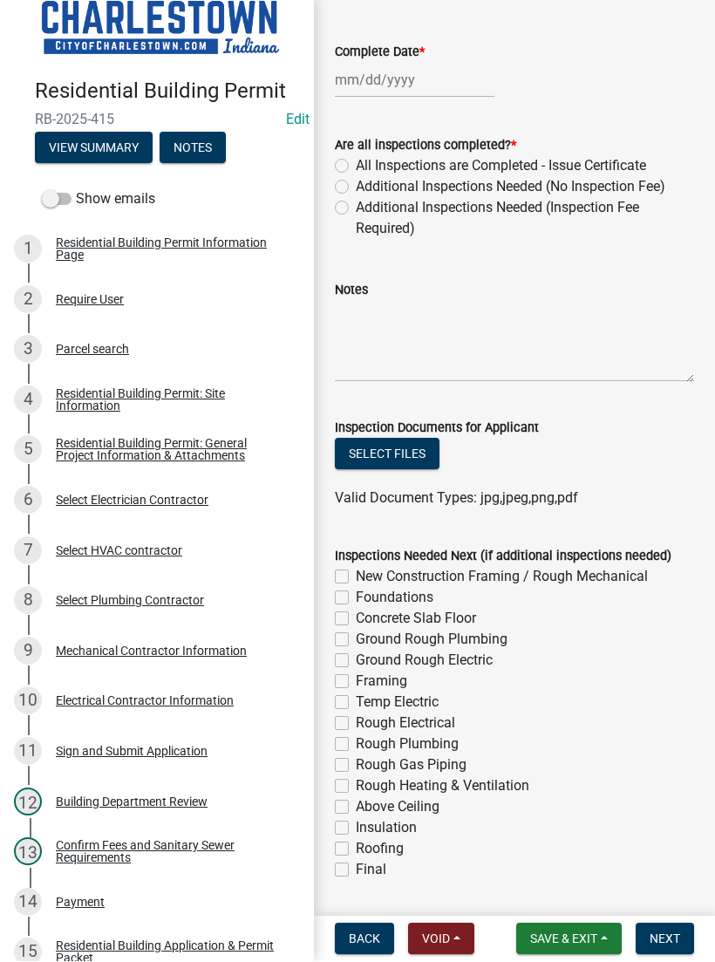
click at [563, 924] on button "Save & Exit" at bounding box center [569, 939] width 106 height 31
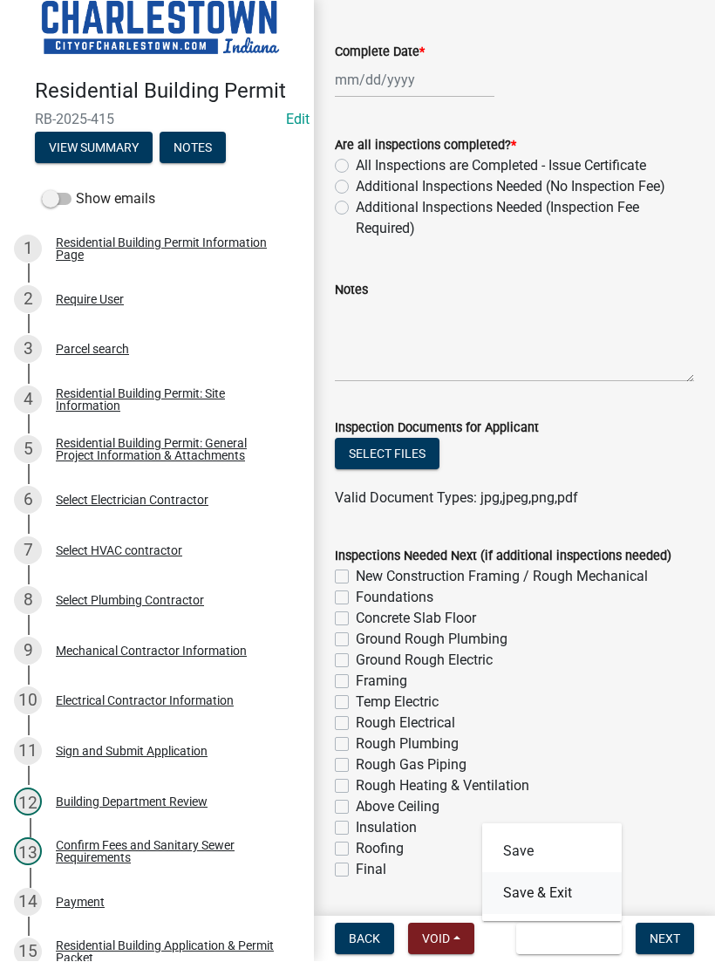
click at [566, 890] on button "Save & Exit" at bounding box center [552, 894] width 140 height 42
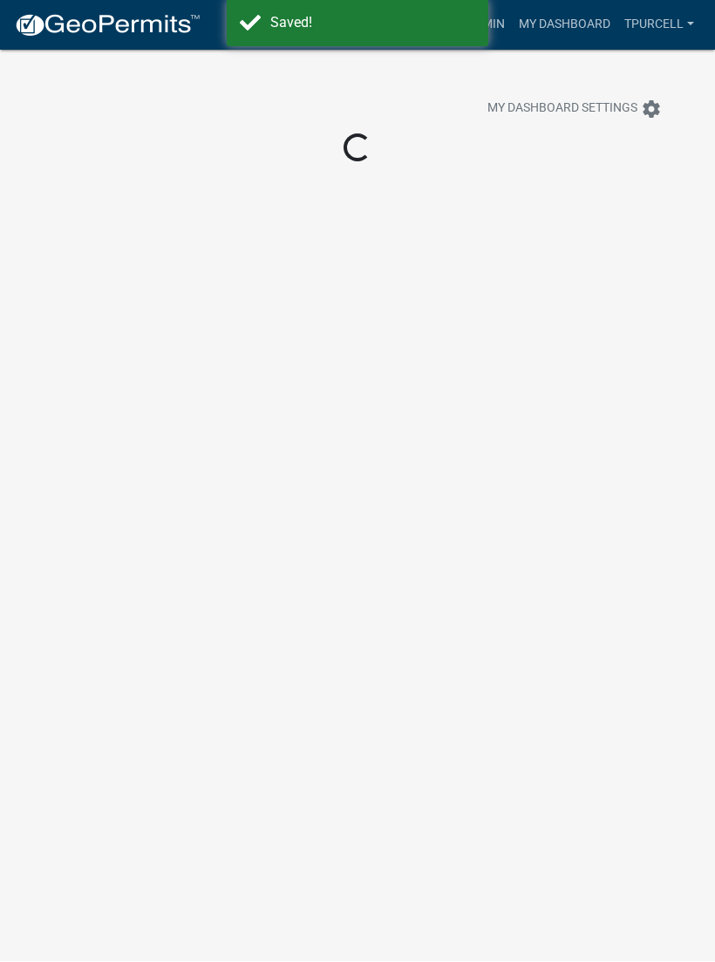
scroll to position [1, 0]
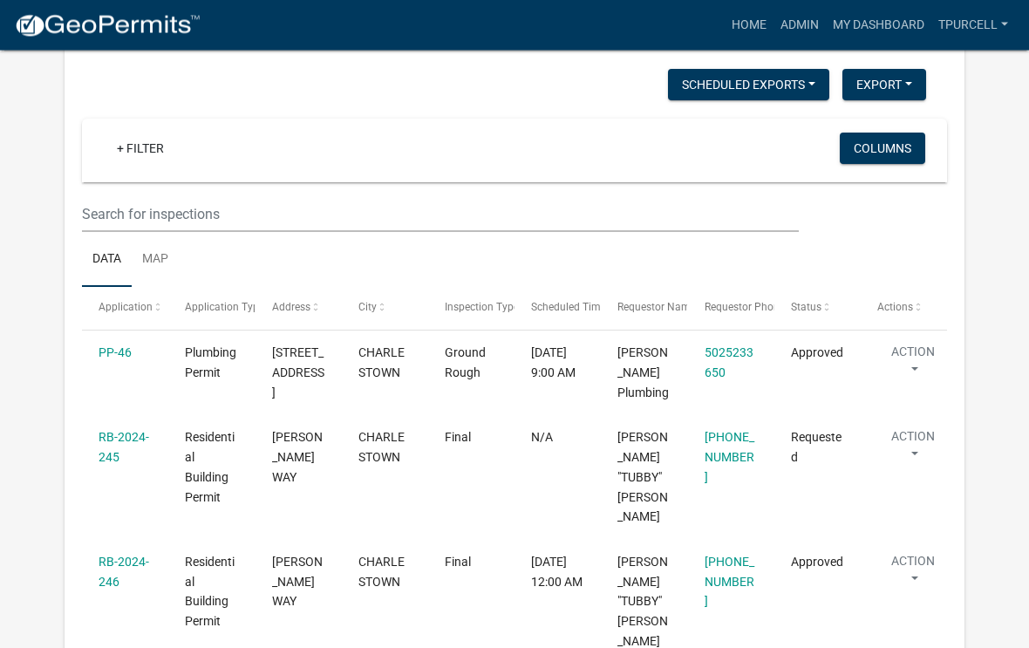
scroll to position [4673, 0]
click at [132, 430] on link "RB-2024-245" at bounding box center [124, 447] width 51 height 34
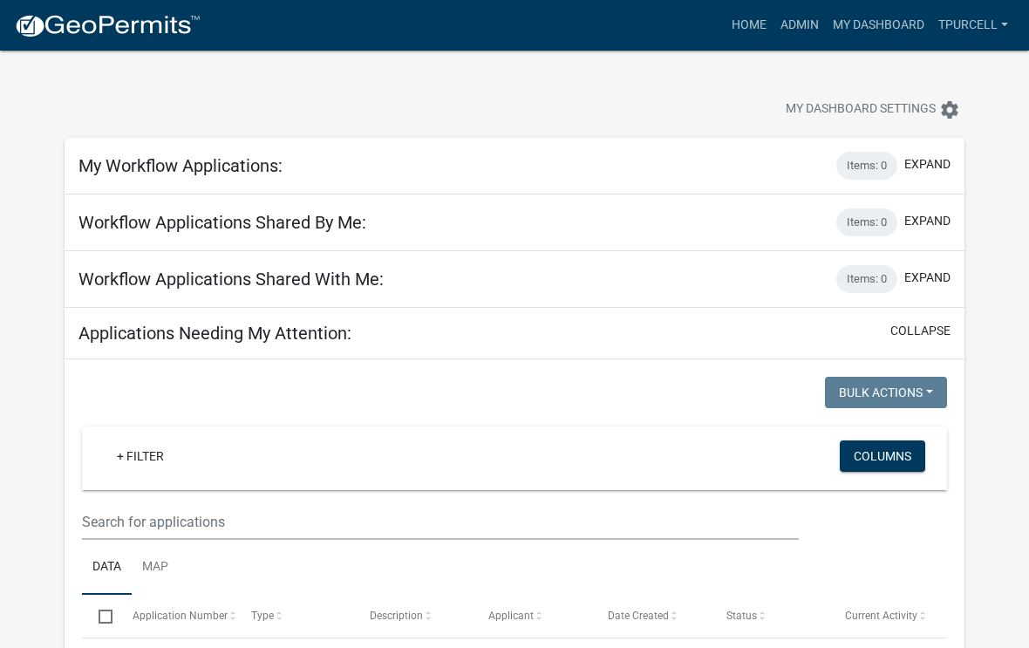
click at [714, 38] on link "My Dashboard" at bounding box center [879, 25] width 106 height 33
